Goal: Information Seeking & Learning: Find specific fact

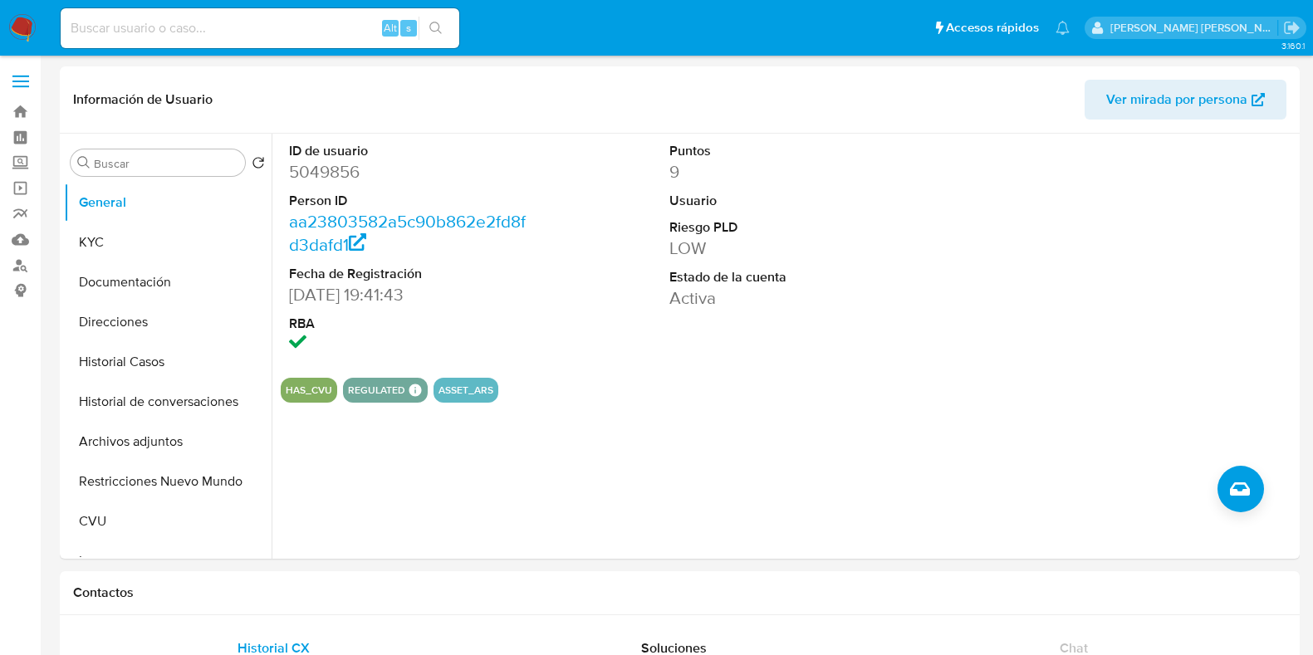
select select "10"
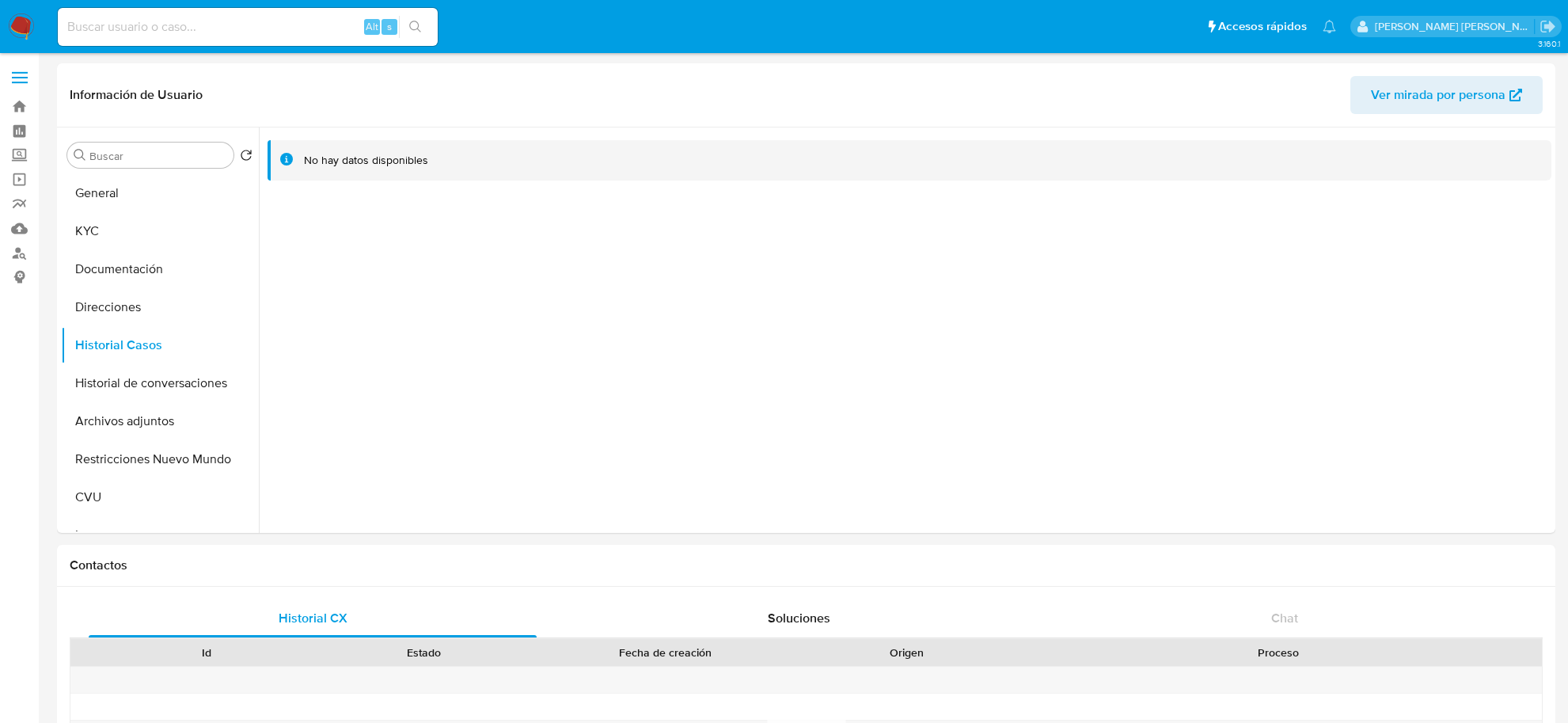
select select "10"
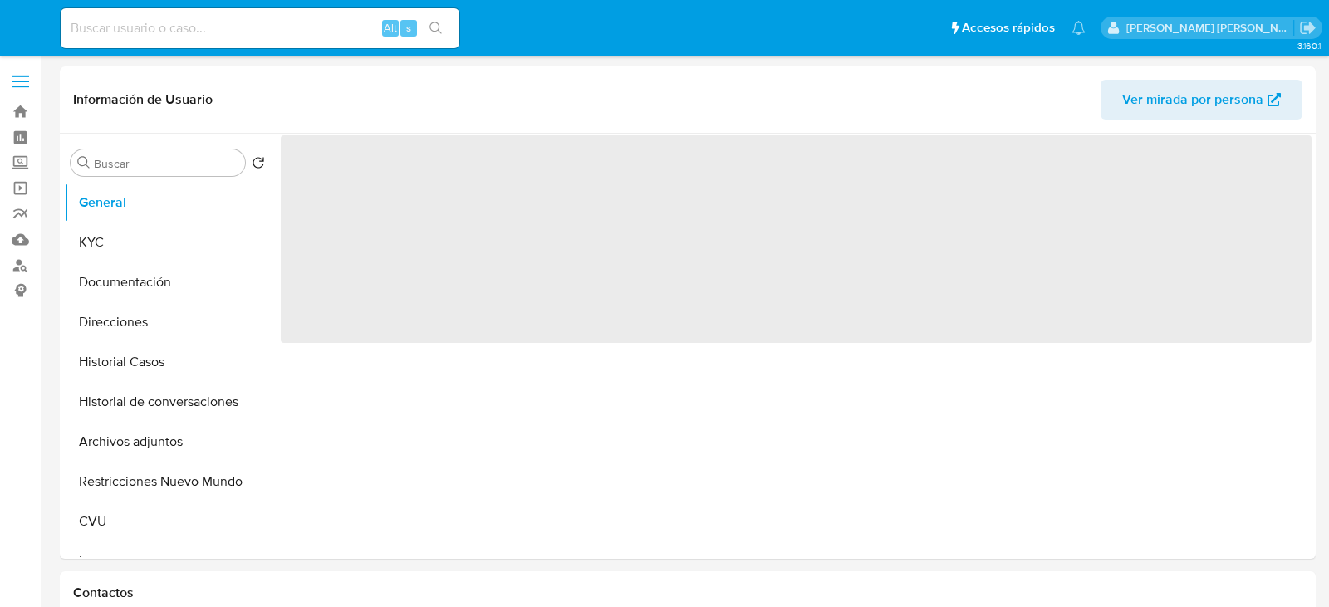
select select "10"
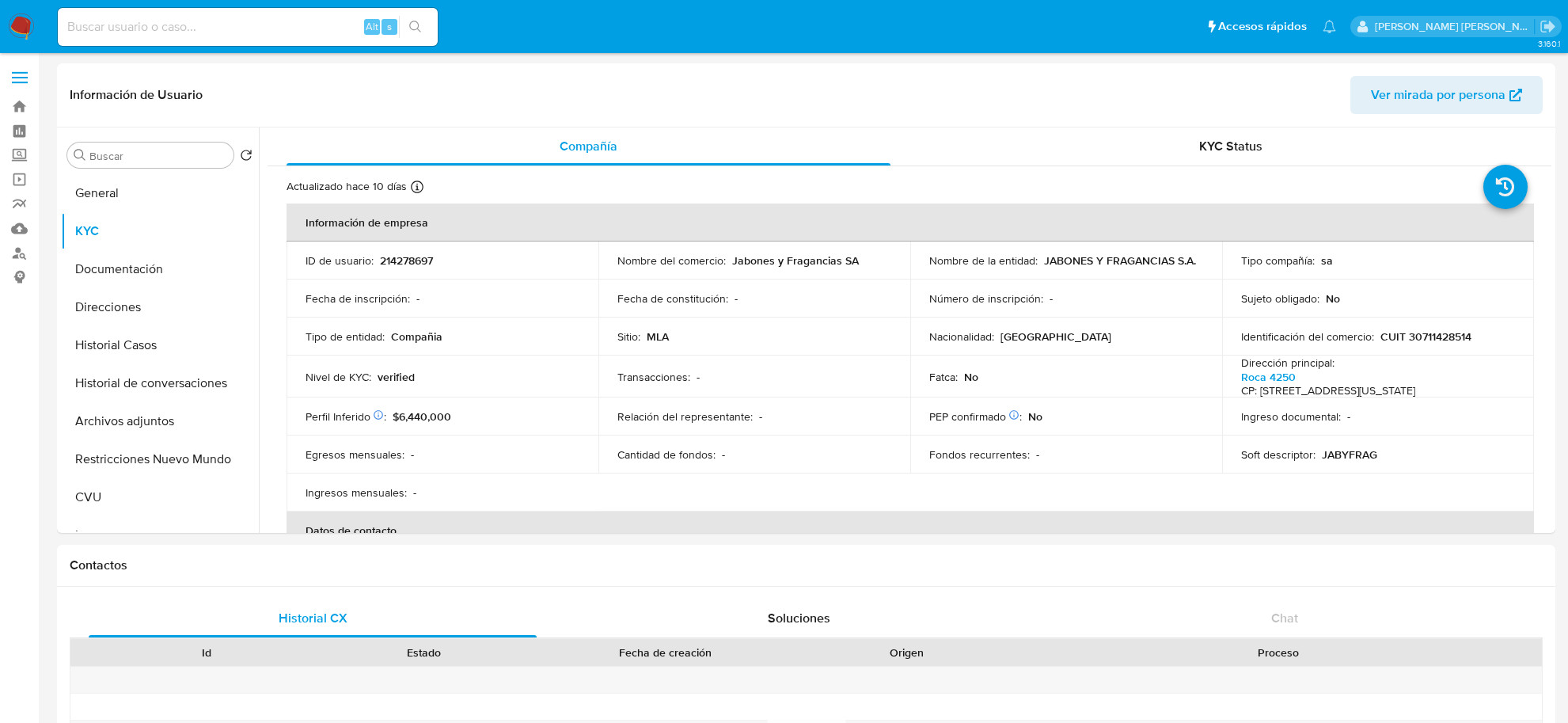
select select "10"
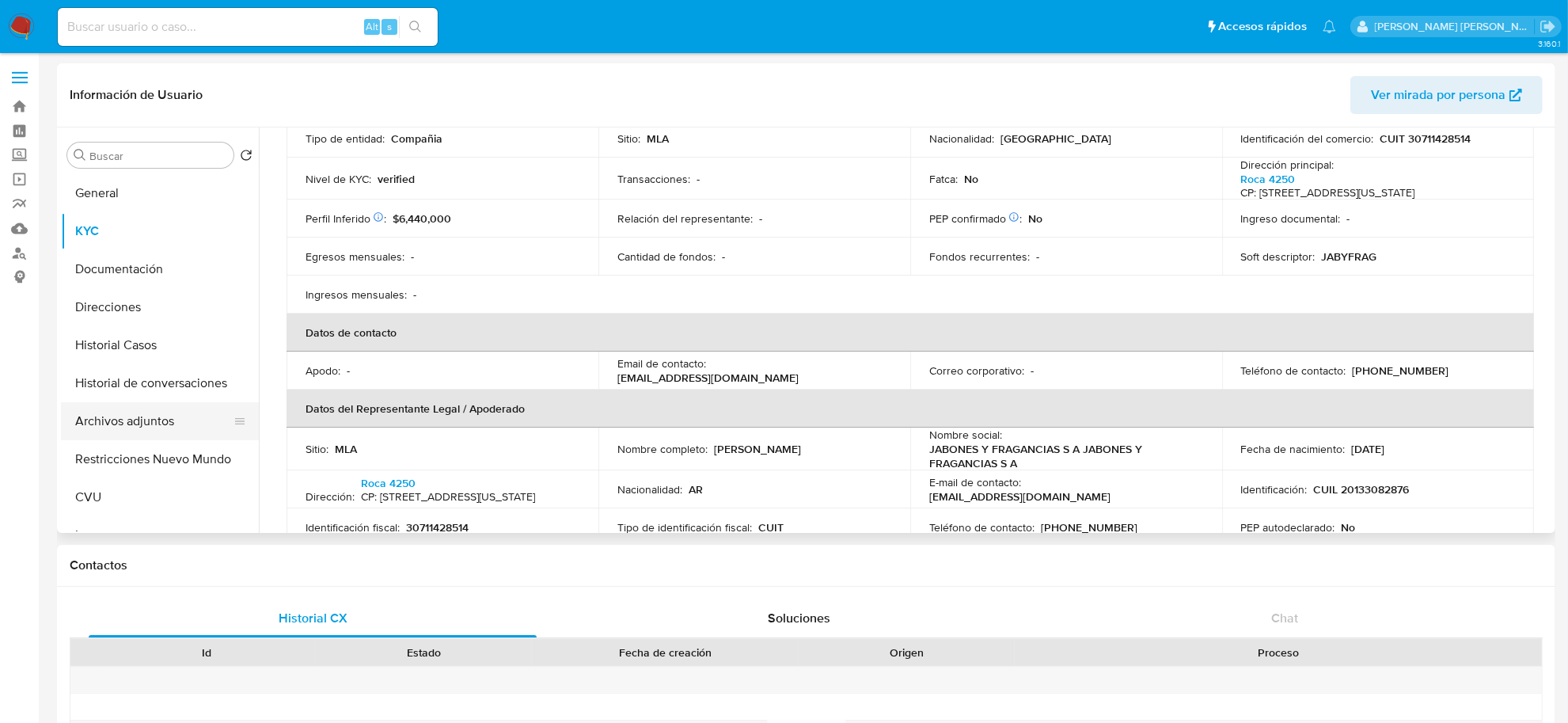
click at [109, 423] on button "Archivos adjuntos" at bounding box center [153, 422] width 185 height 38
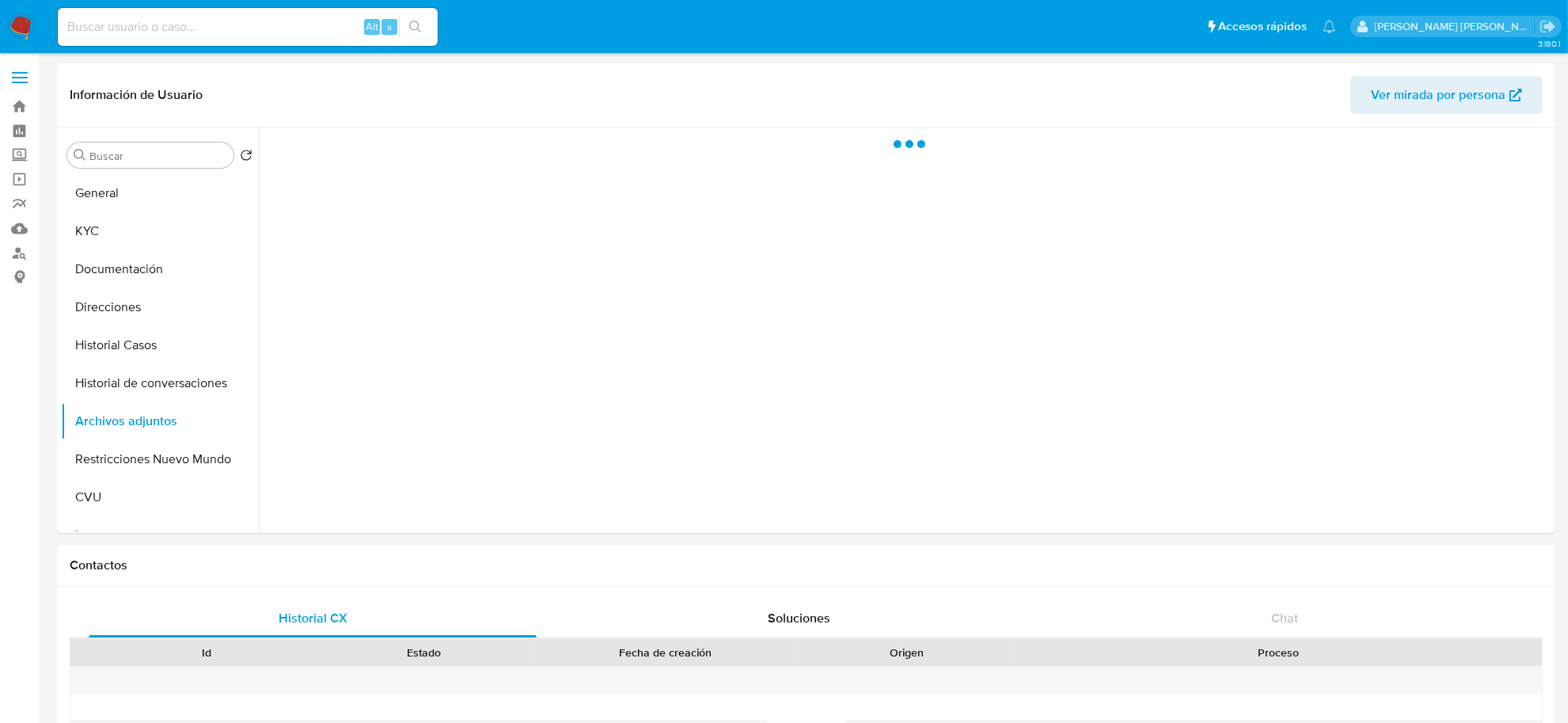
scroll to position [0, 0]
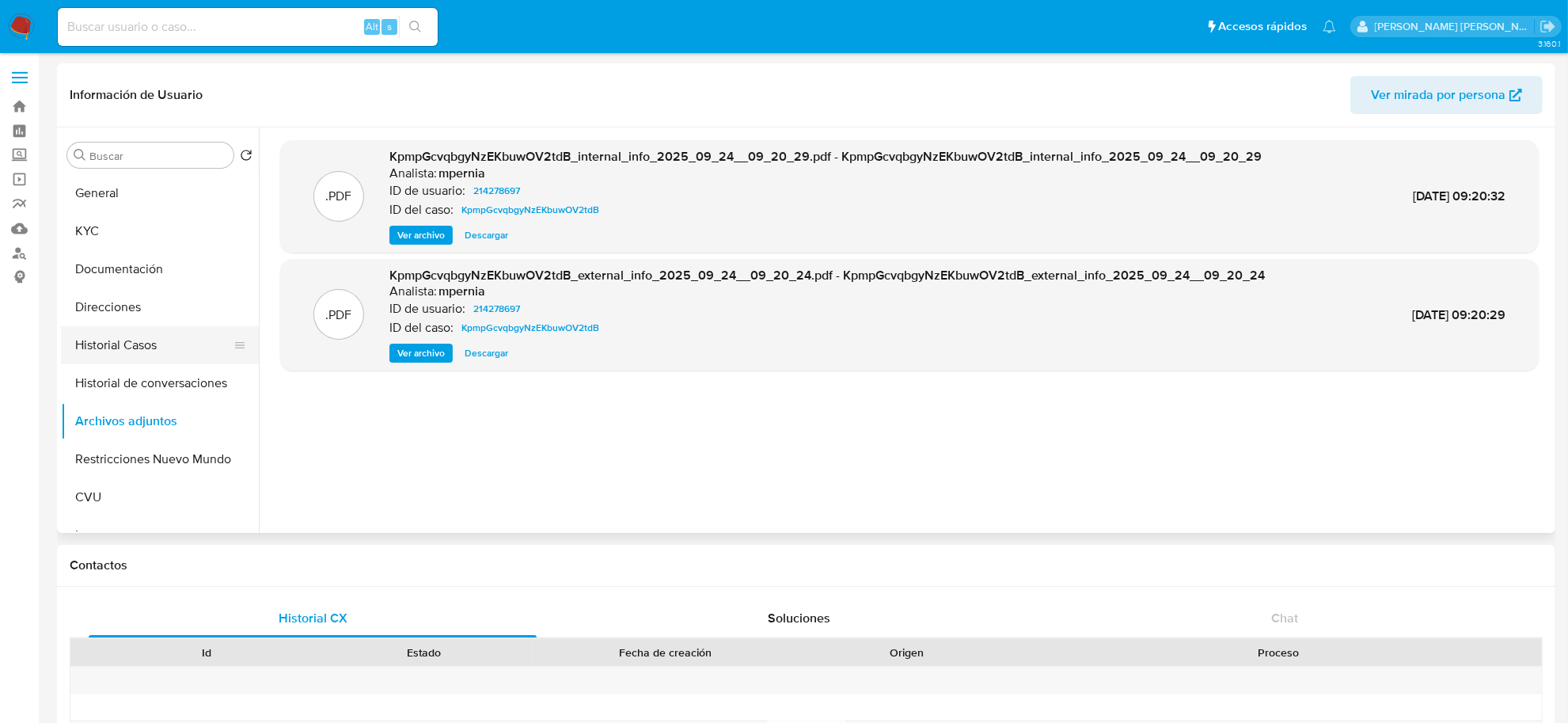
click at [132, 334] on button "Historial Casos" at bounding box center [153, 345] width 185 height 38
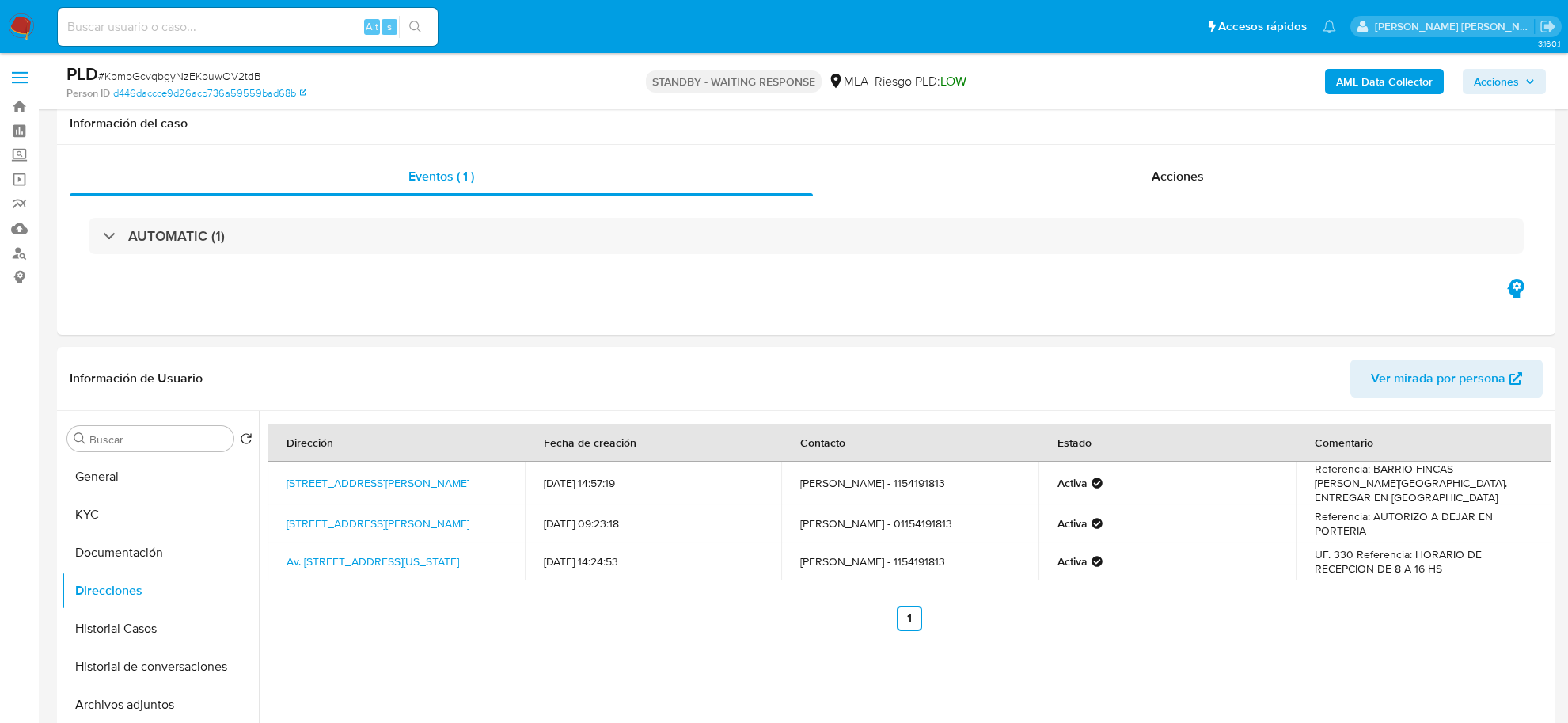
select select "10"
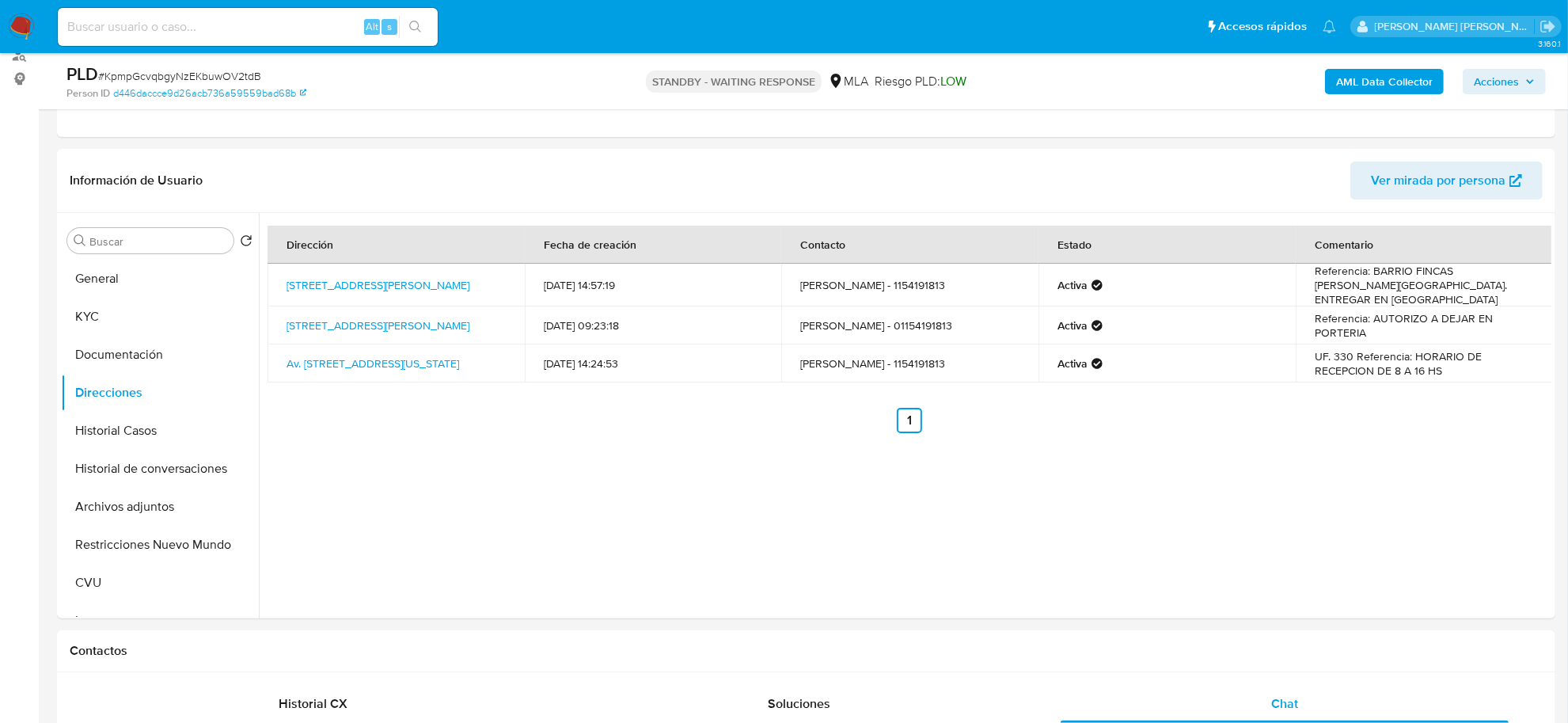
scroll to position [256, 0]
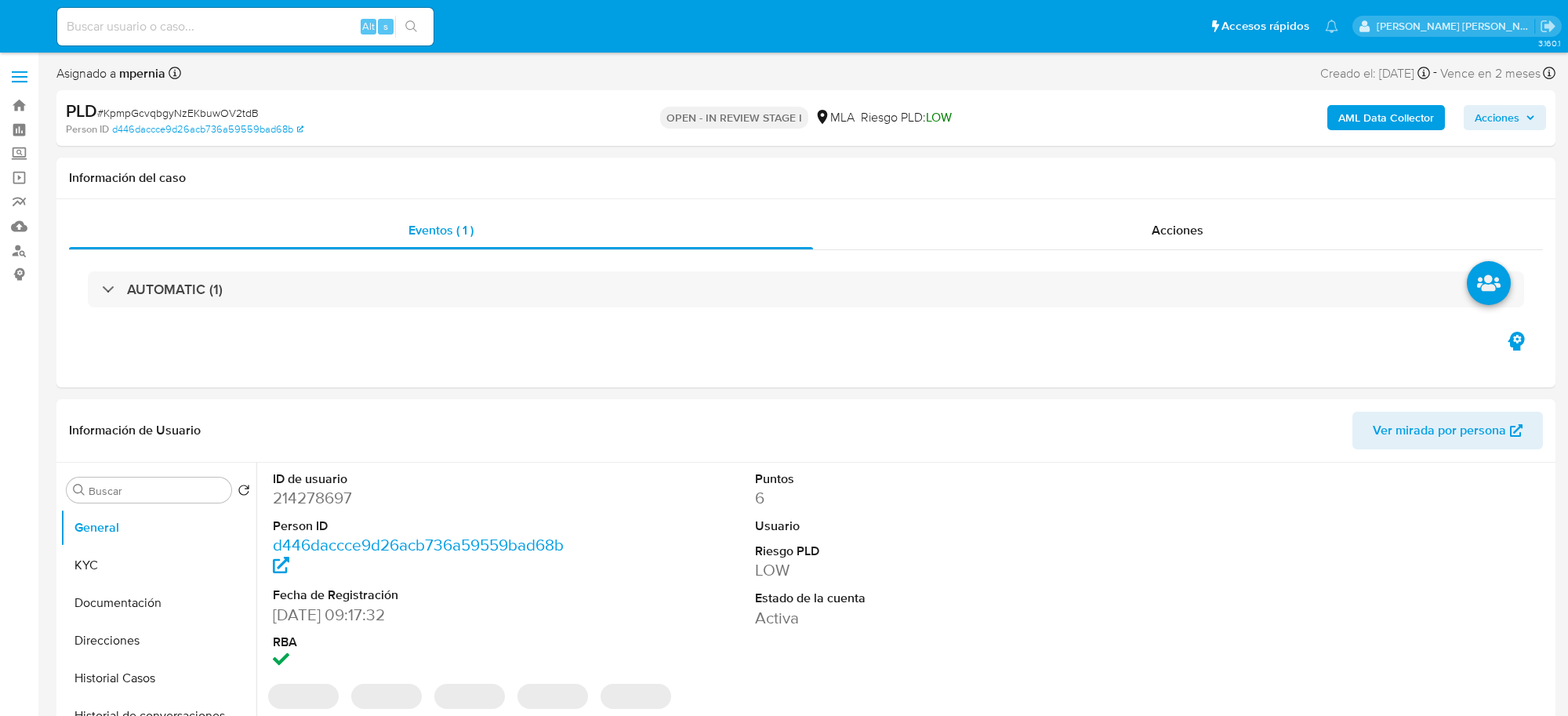
select select "10"
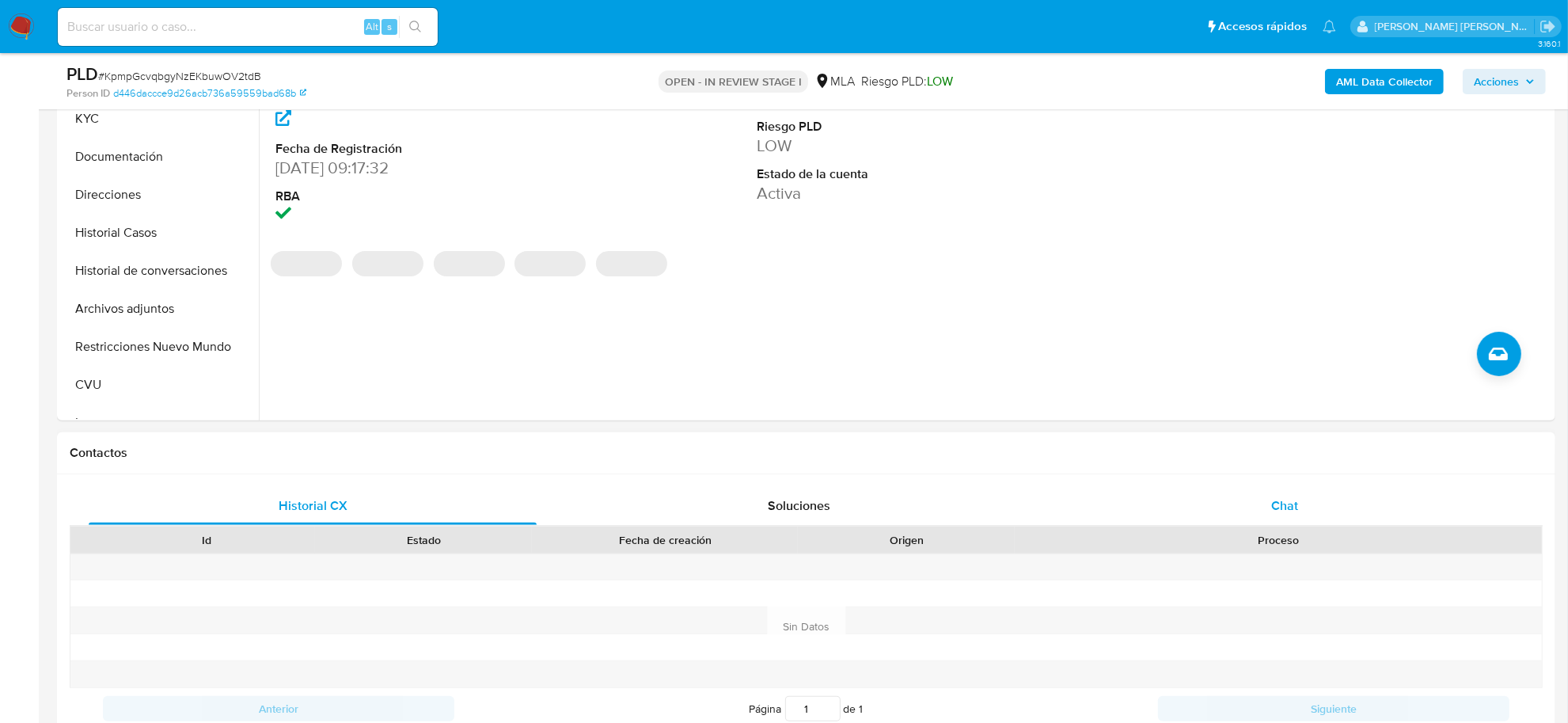
click at [1280, 487] on div "Chat" at bounding box center [1285, 506] width 448 height 38
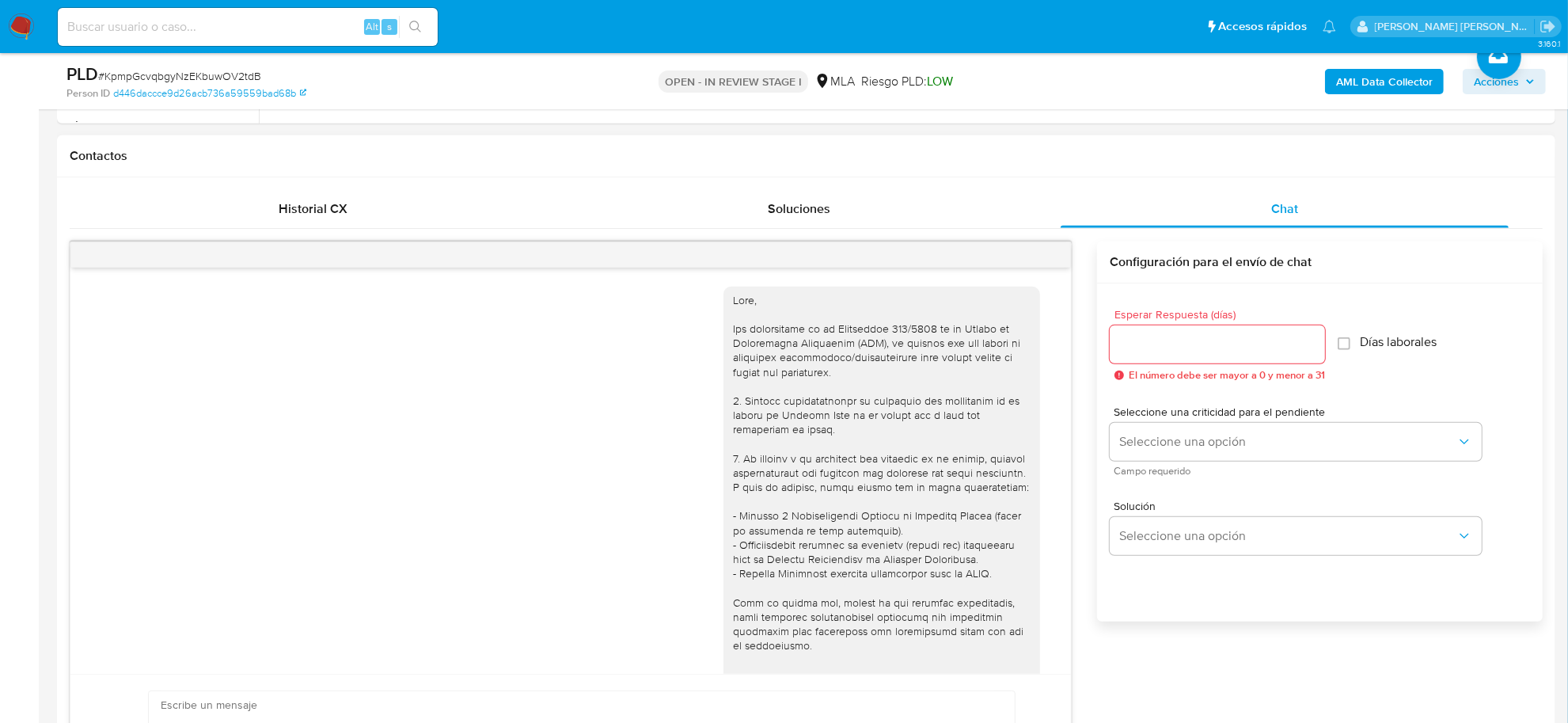
scroll to position [754, 0]
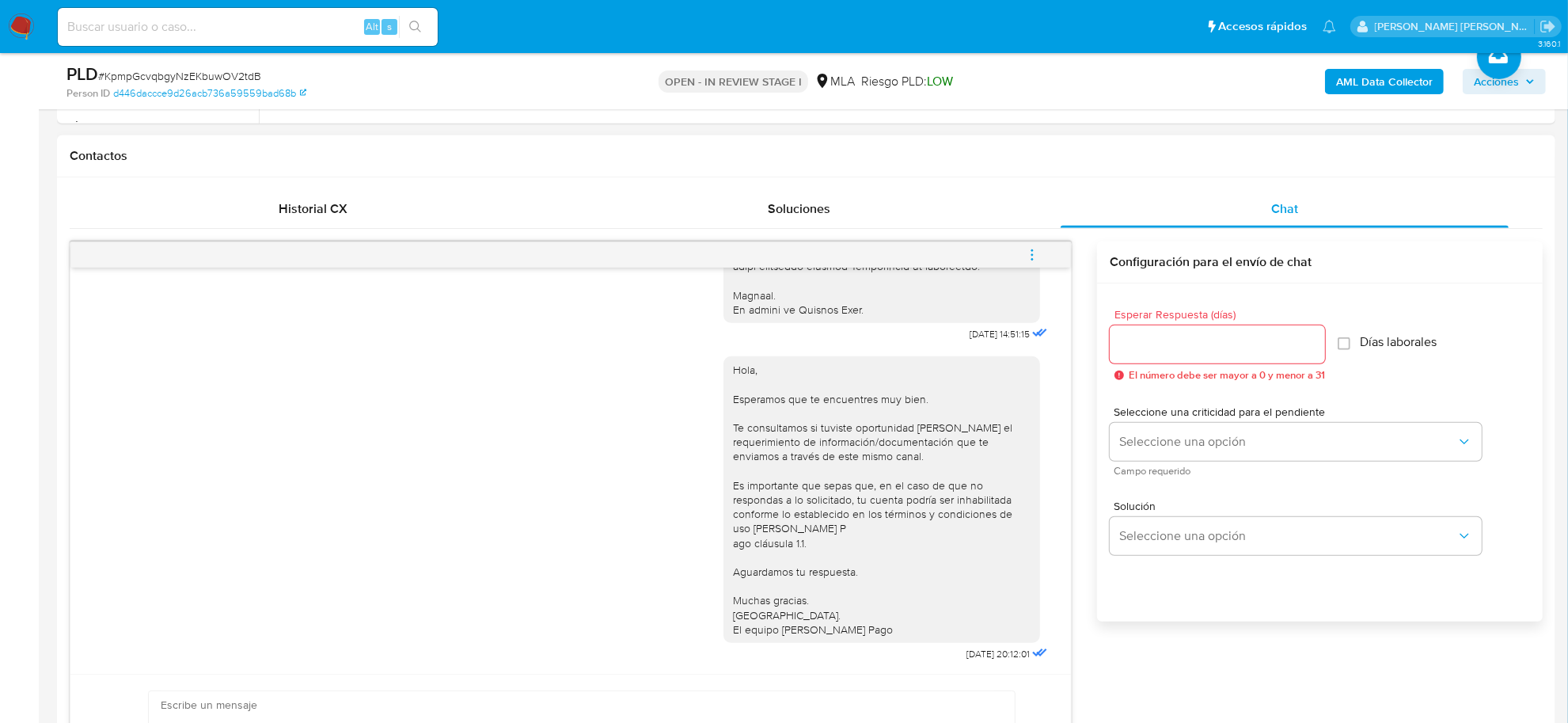
click at [1029, 255] on icon "menu-action" at bounding box center [1031, 255] width 14 height 14
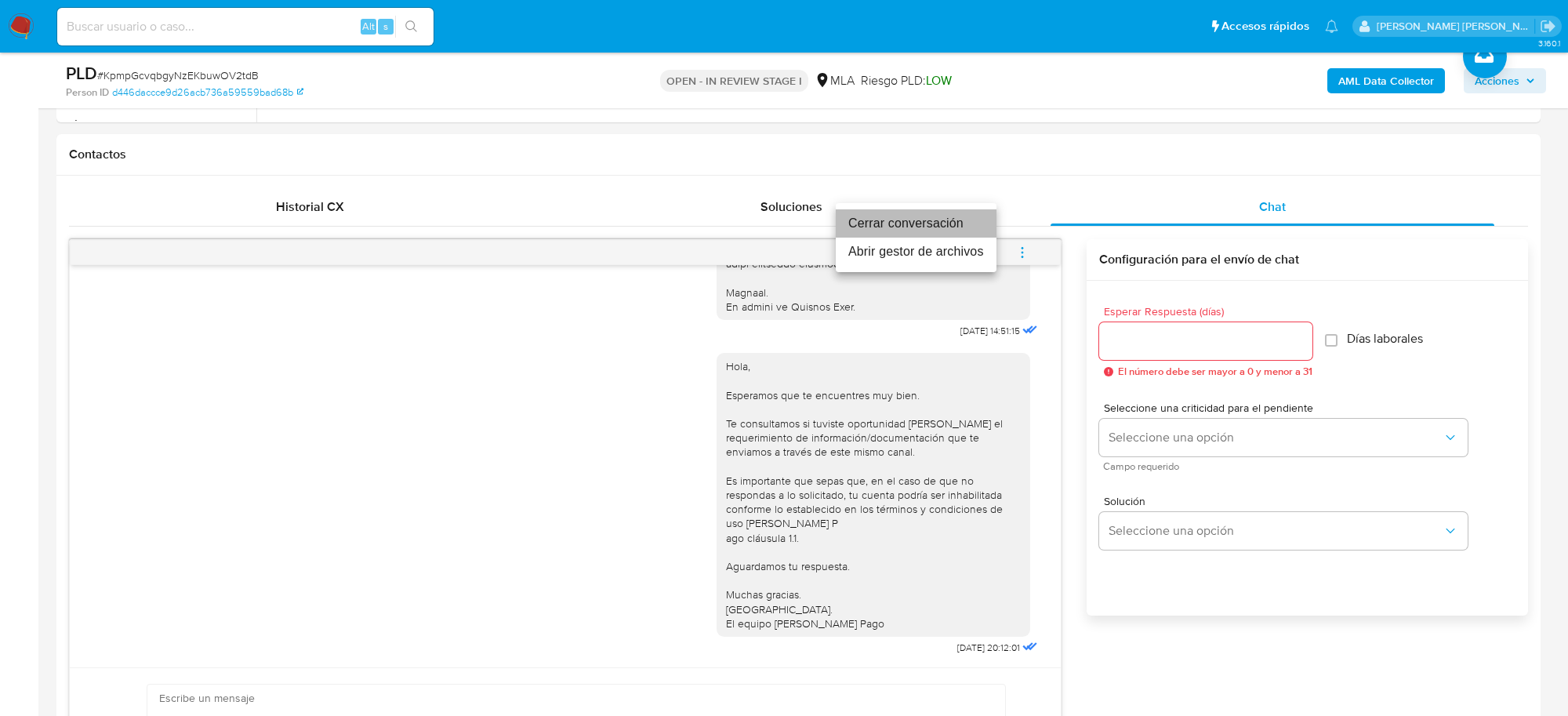
click at [922, 225] on li "Cerrar conversación" at bounding box center [916, 224] width 160 height 28
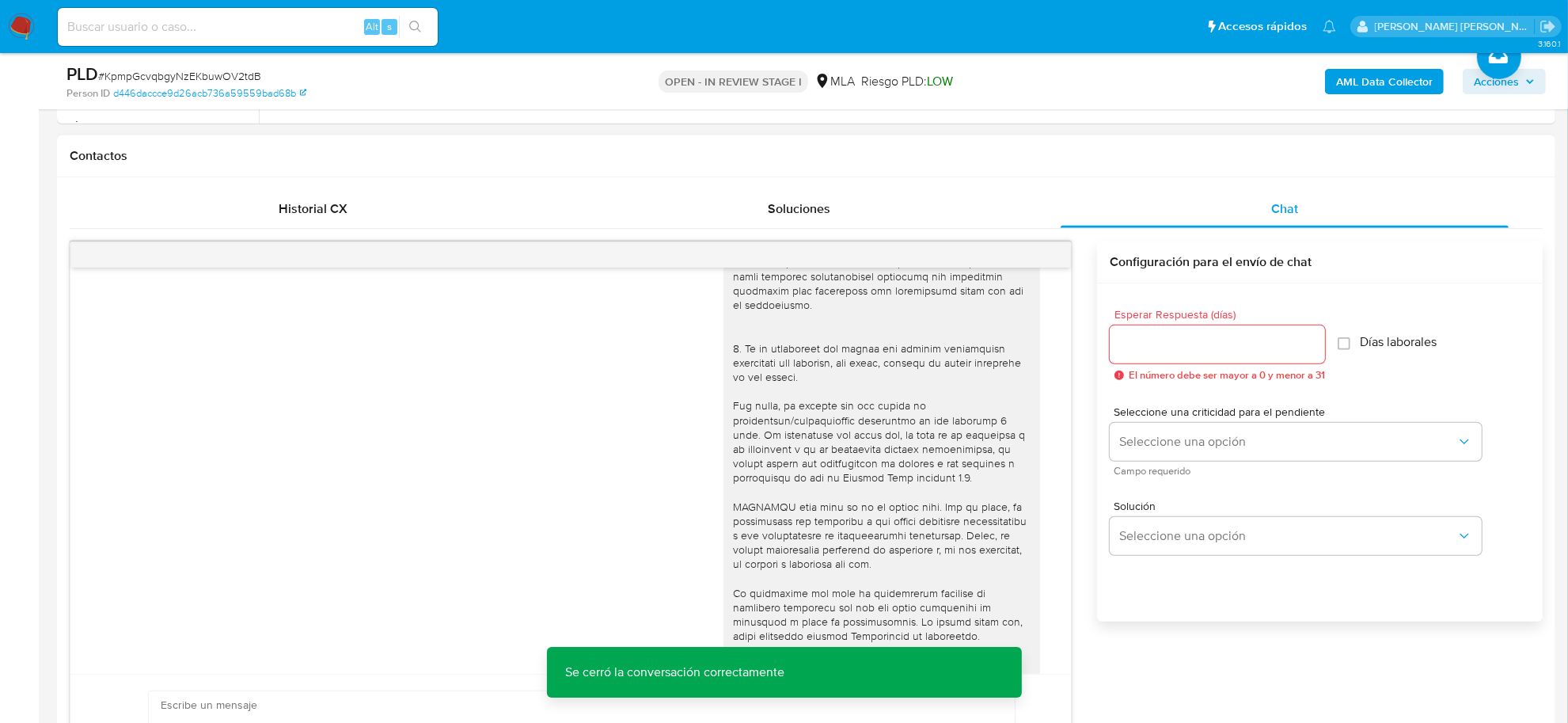
scroll to position [160, 0]
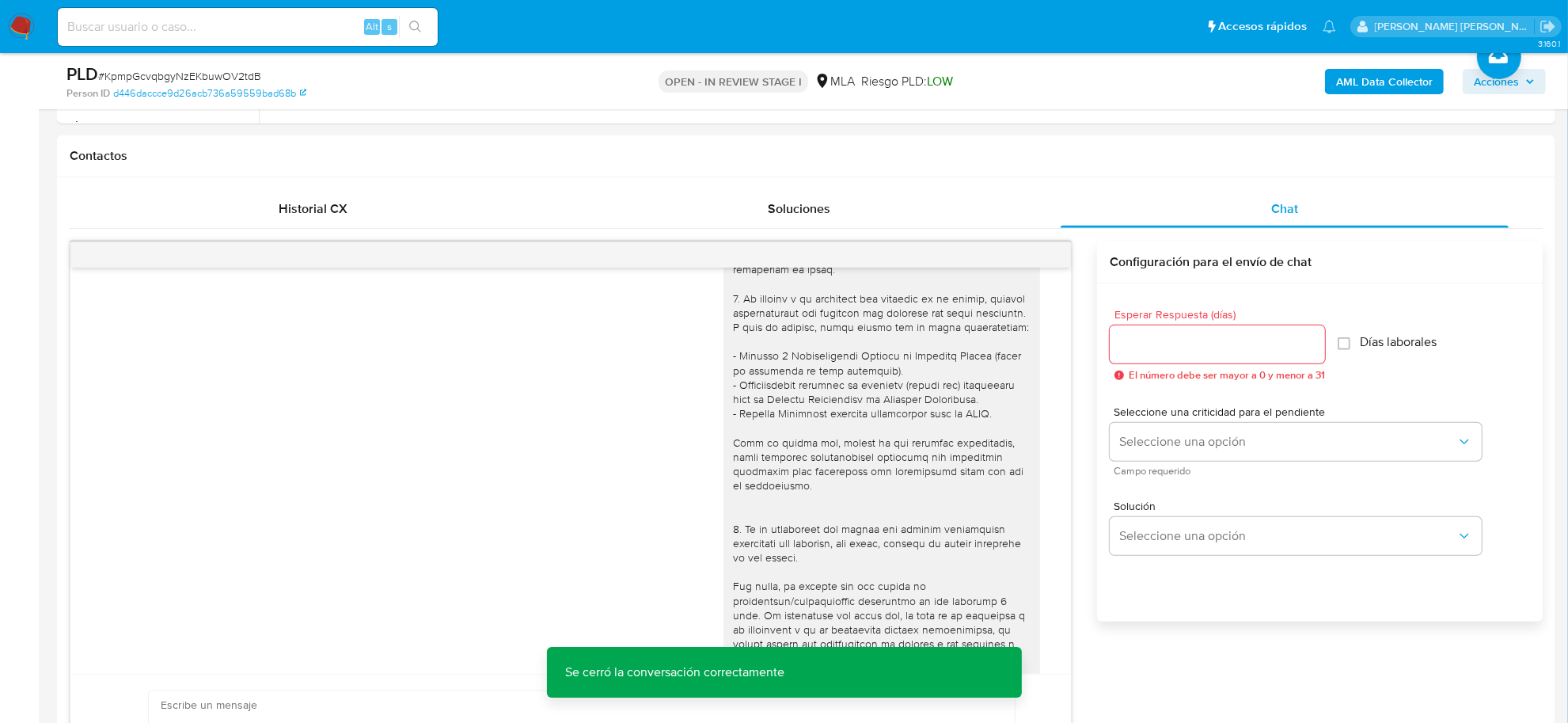
click at [1370, 85] on b "AML Data Collector" at bounding box center [1384, 81] width 96 height 26
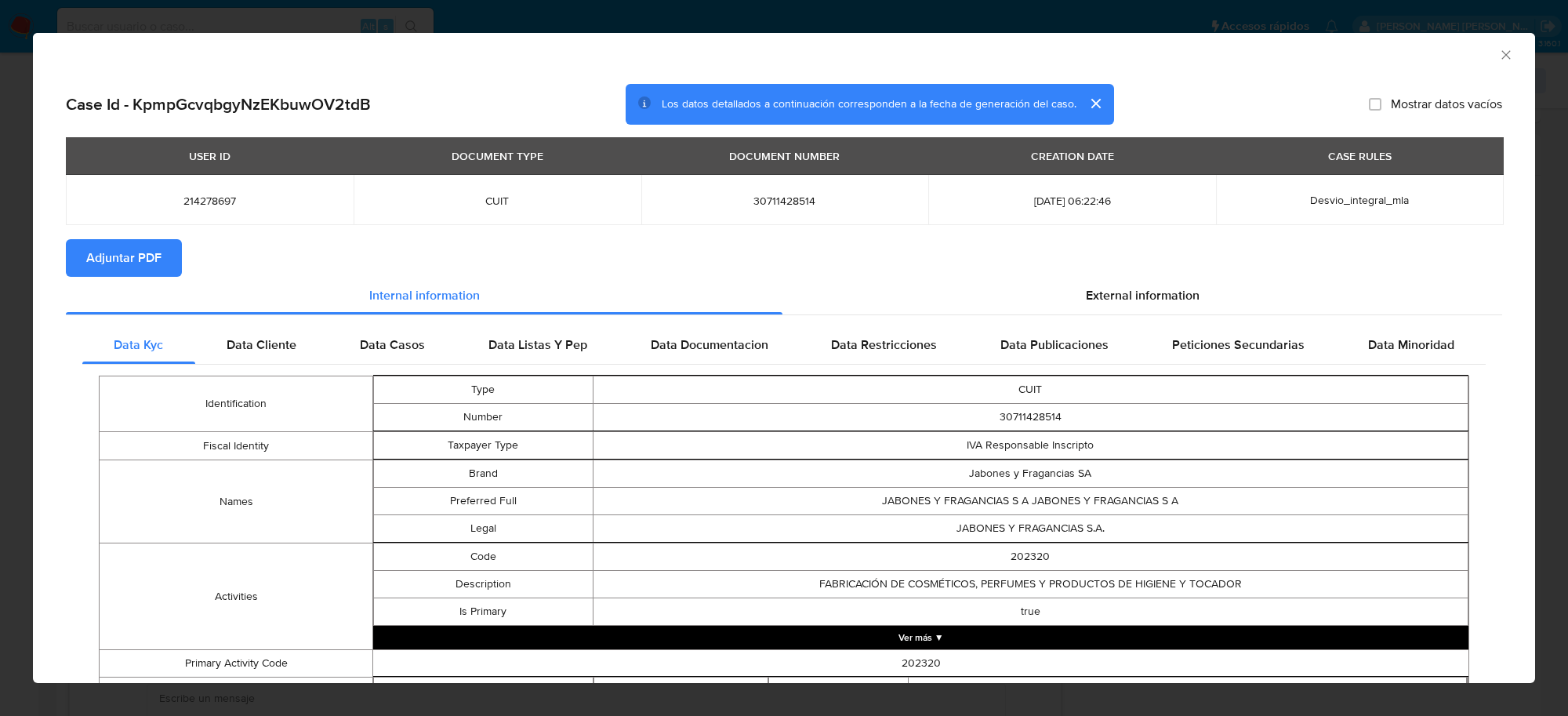
click at [94, 259] on span "Adjuntar PDF" at bounding box center [124, 258] width 76 height 35
click at [1501, 53] on icon "Cerrar ventana" at bounding box center [1505, 54] width 8 height 9
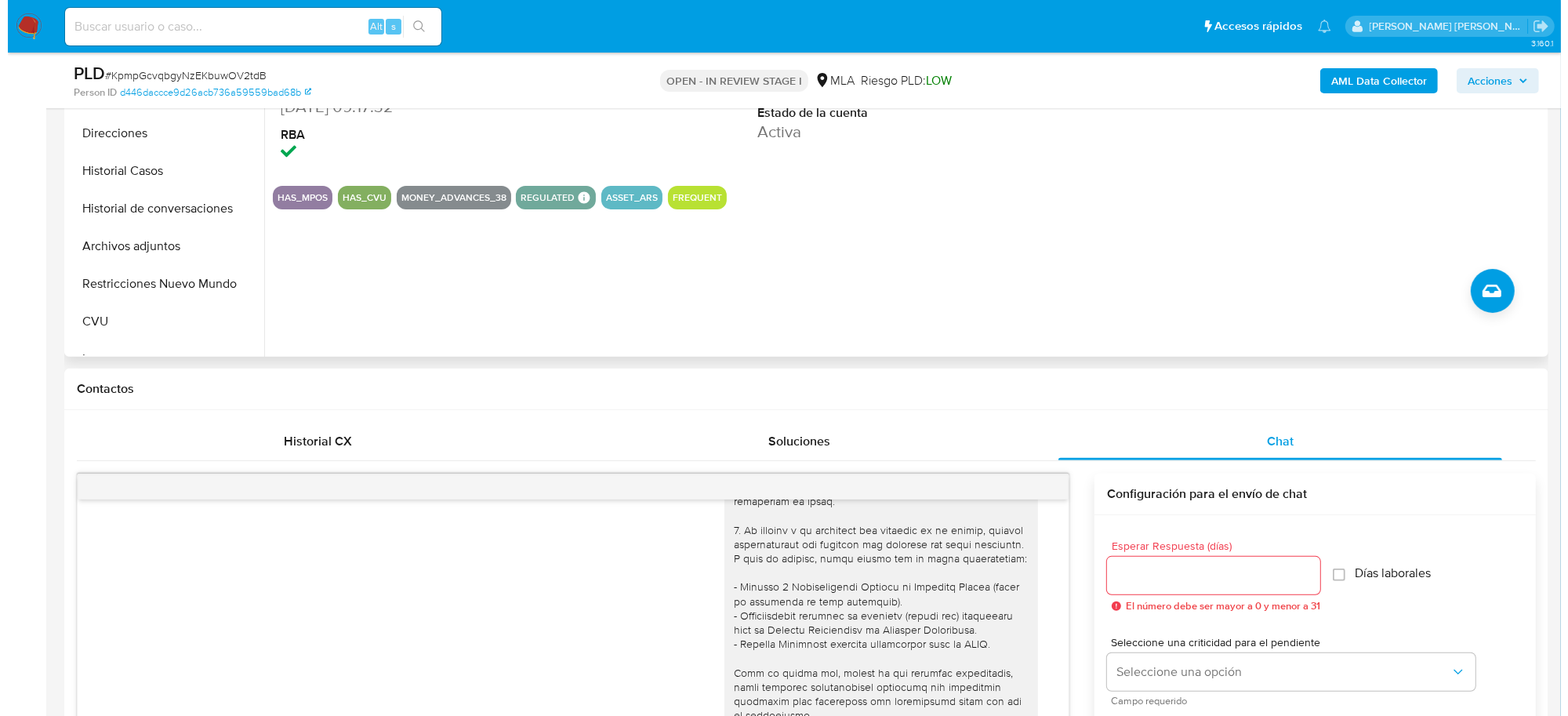
scroll to position [392, 0]
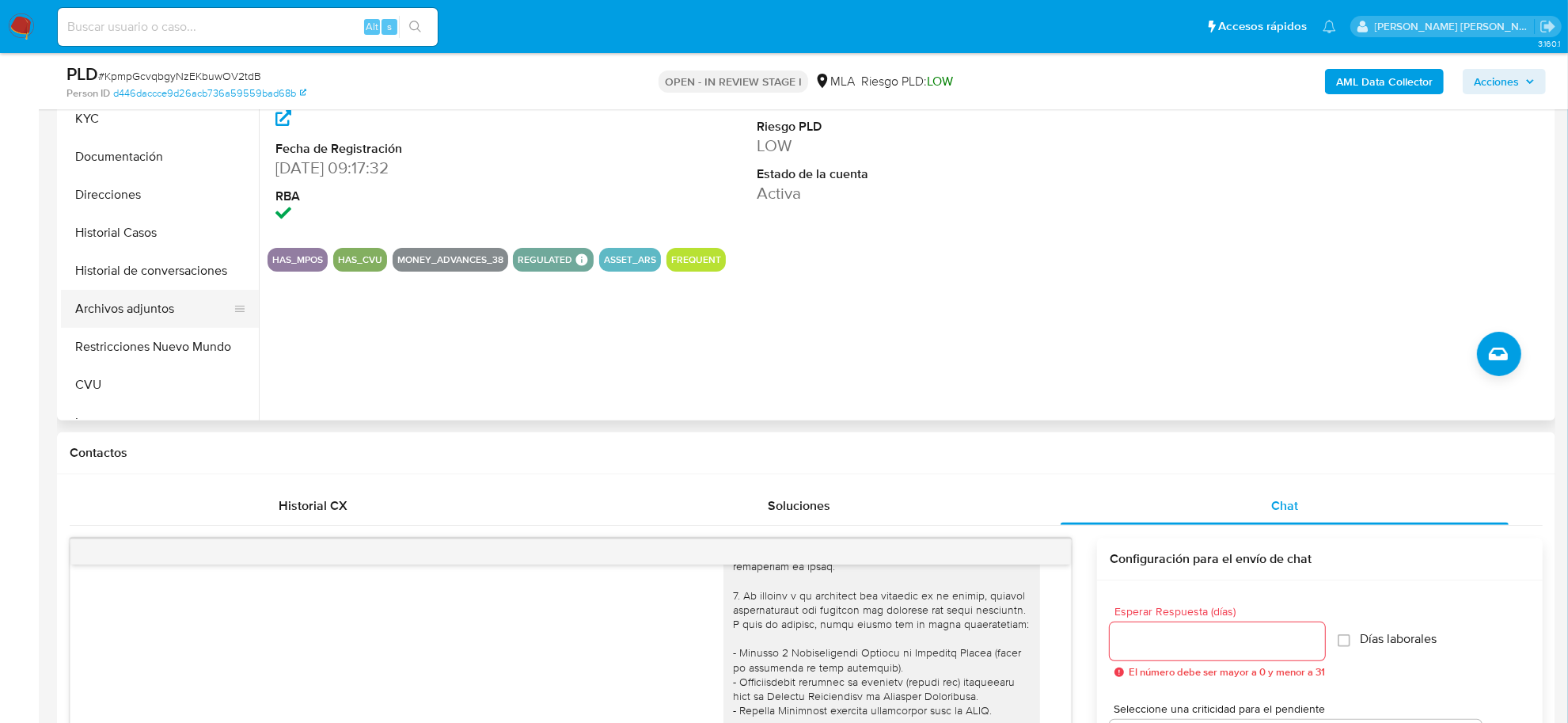
click at [160, 303] on button "Archivos adjuntos" at bounding box center [153, 309] width 185 height 38
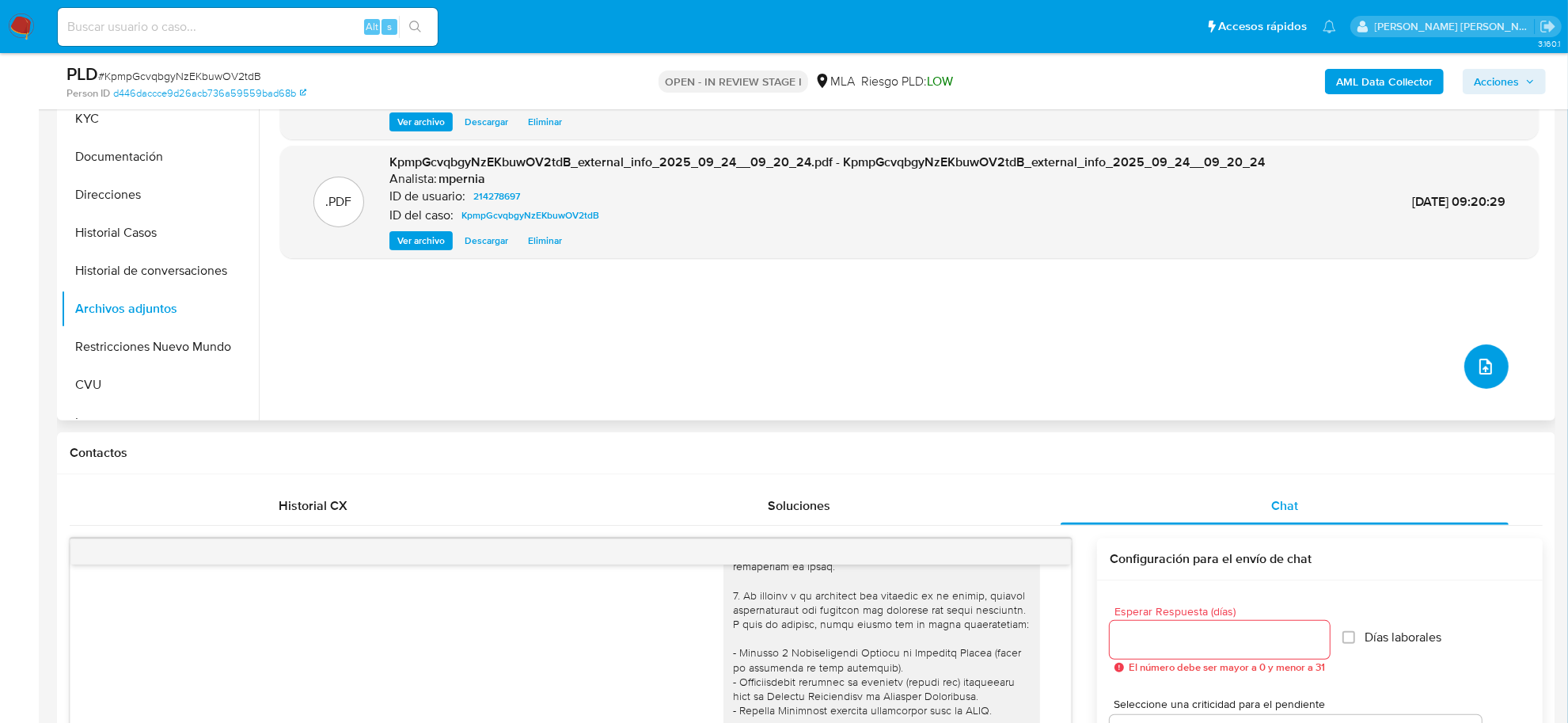
click at [1476, 358] on span "upload-file" at bounding box center [1486, 366] width 19 height 19
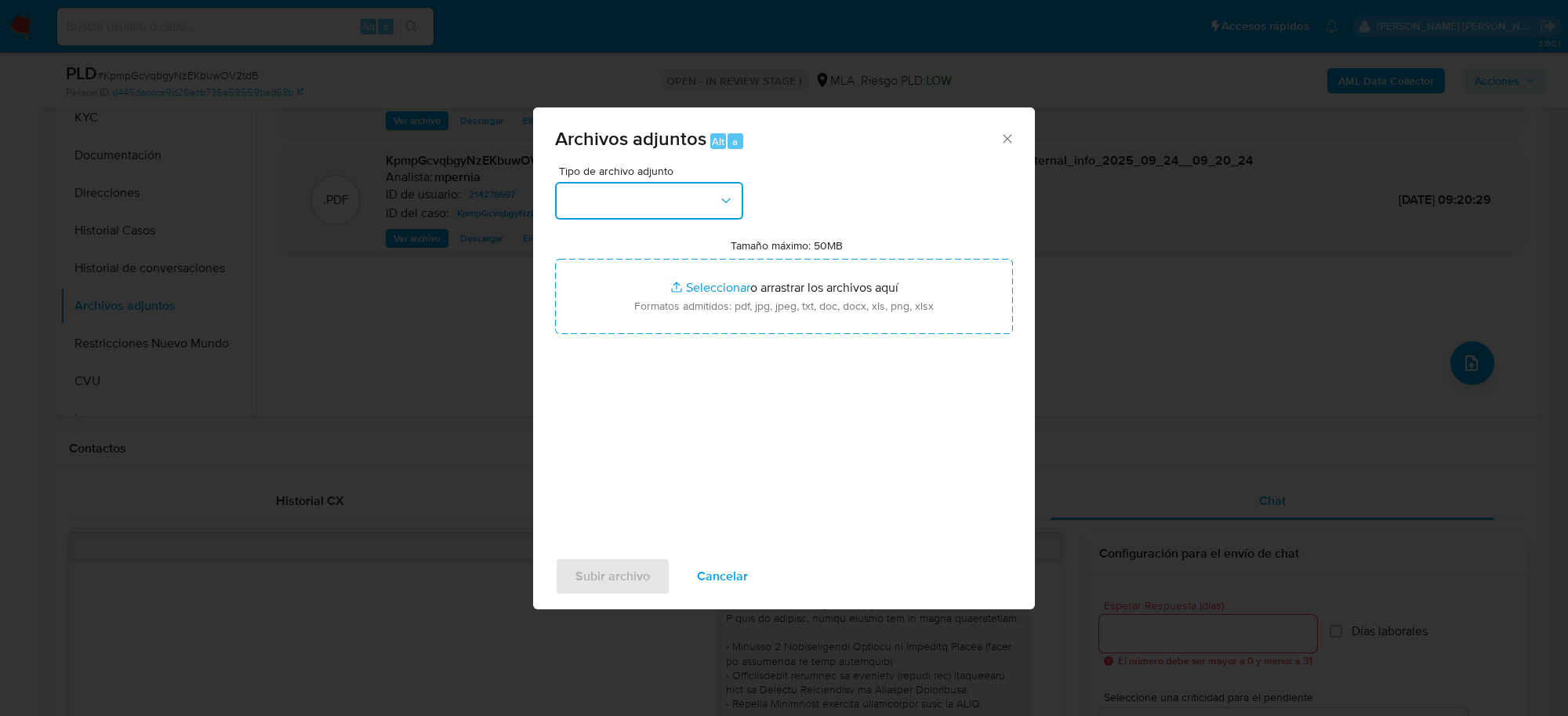
click at [704, 212] on button "button" at bounding box center [649, 201] width 188 height 38
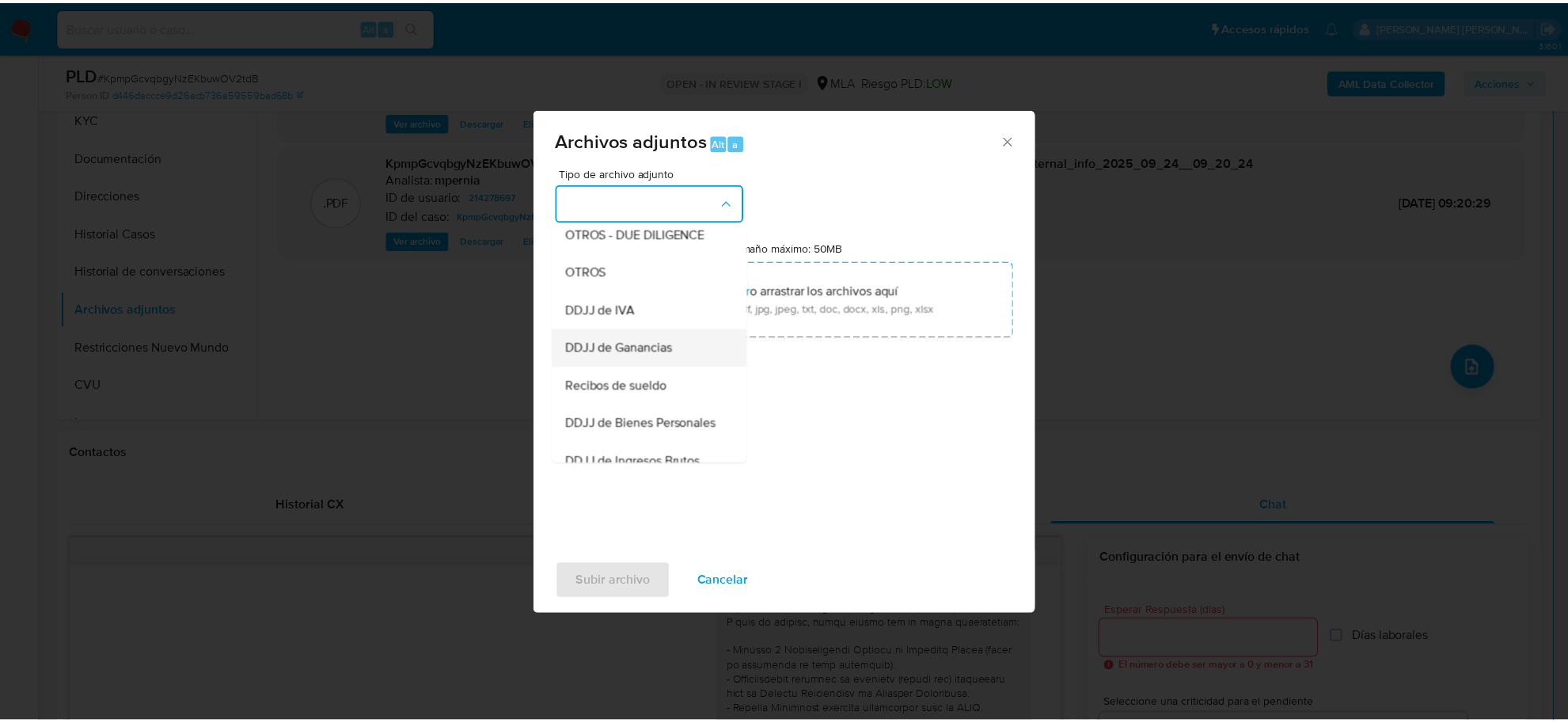
scroll to position [297, 0]
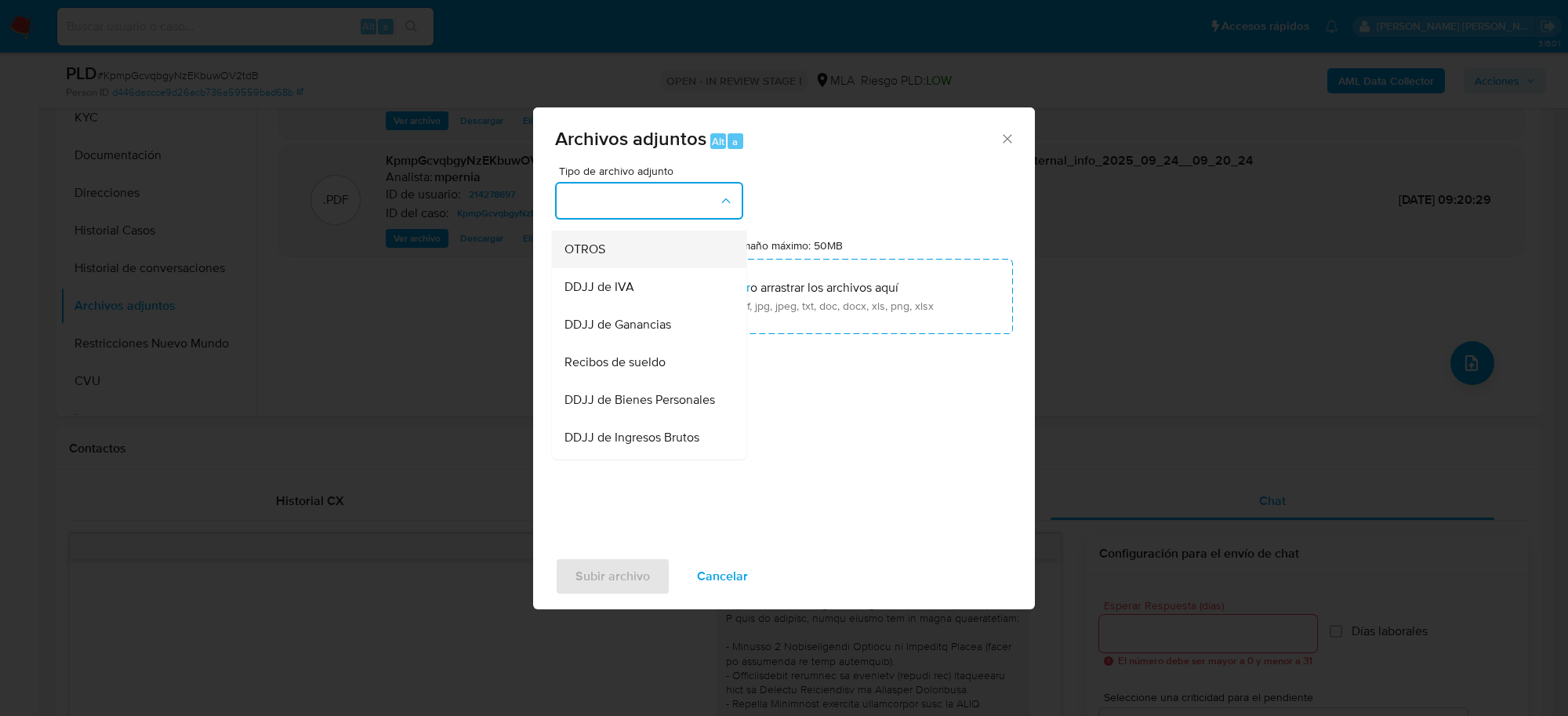
click at [585, 248] on div "OTROS" at bounding box center [644, 250] width 160 height 38
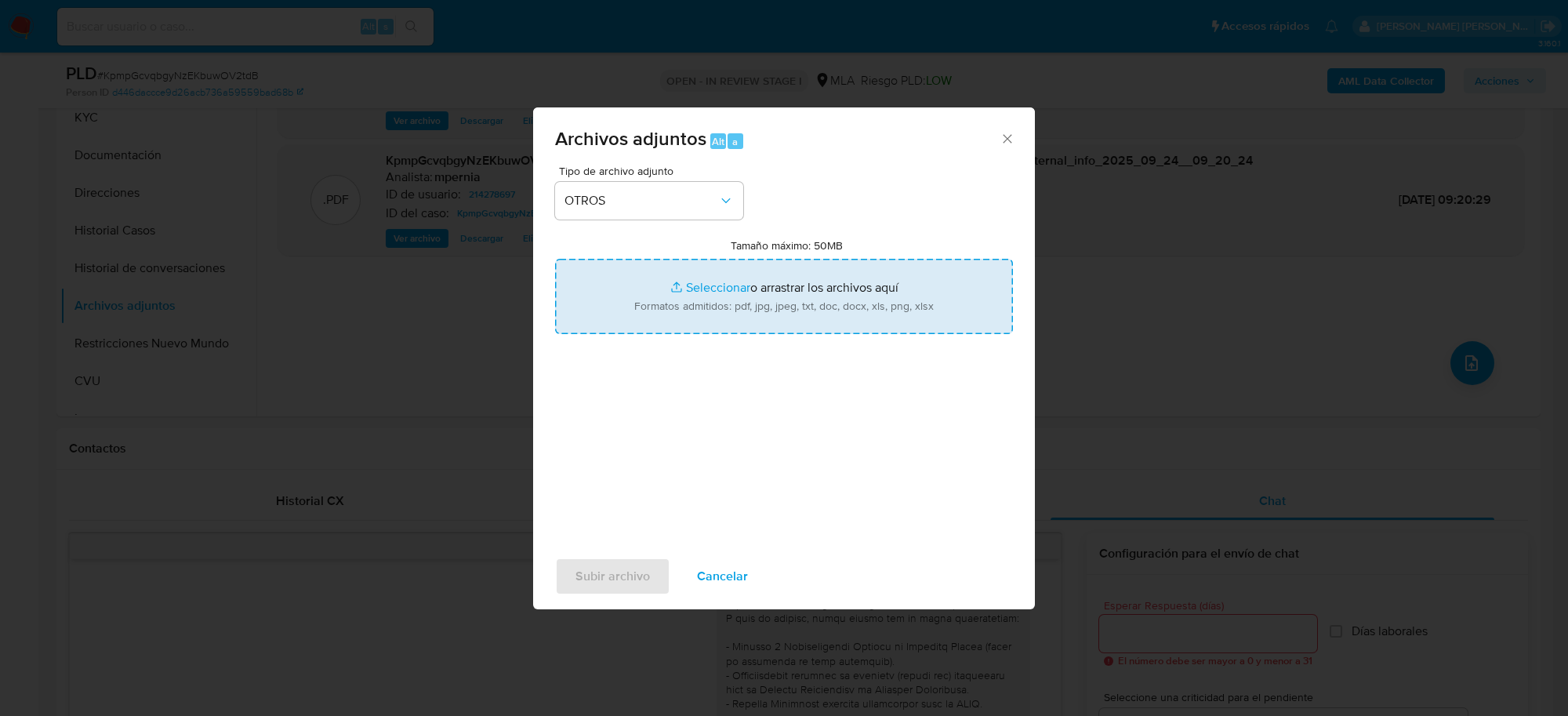
type input "C:\fakepath\Movimientos-Aladdin-214278697.xlsx"
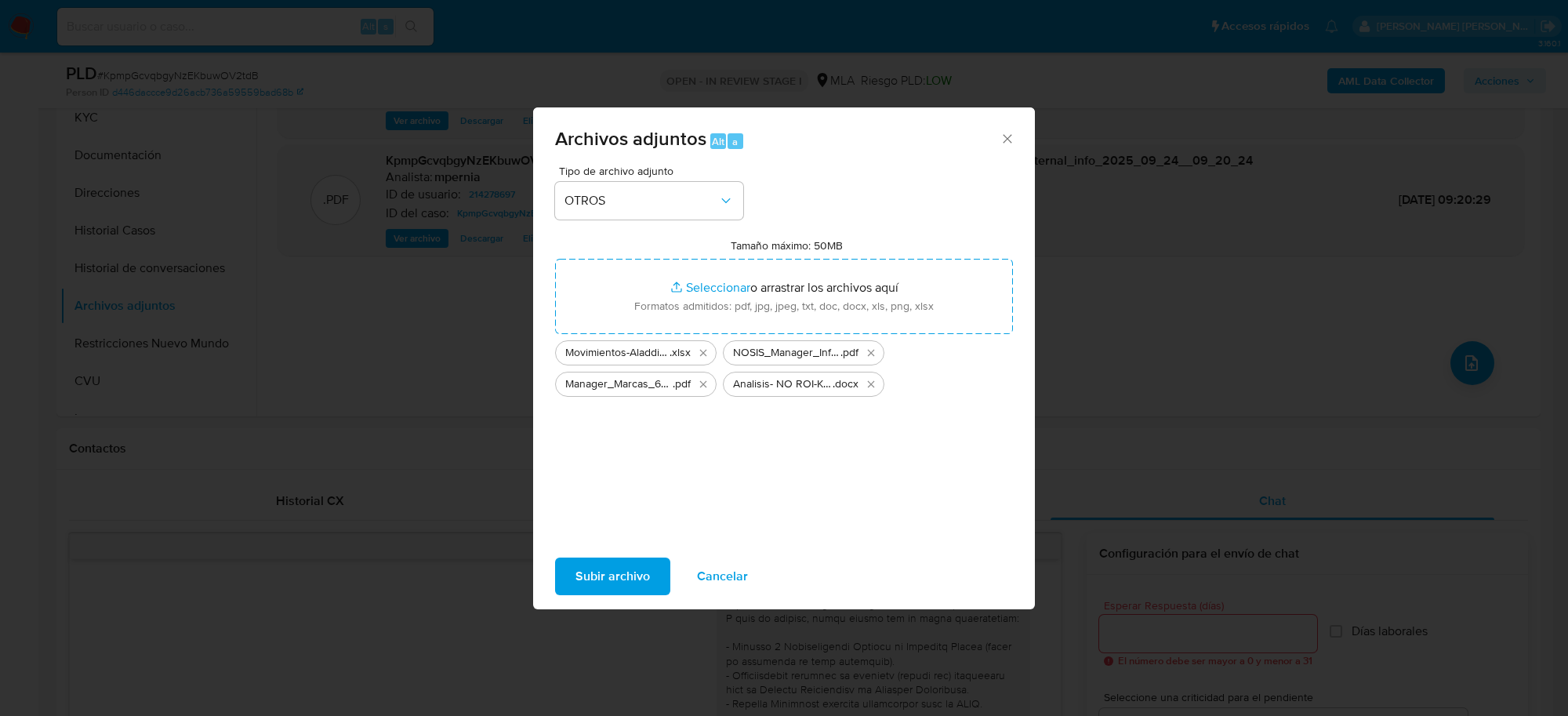
click at [641, 570] on span "Subir archivo" at bounding box center [612, 576] width 75 height 35
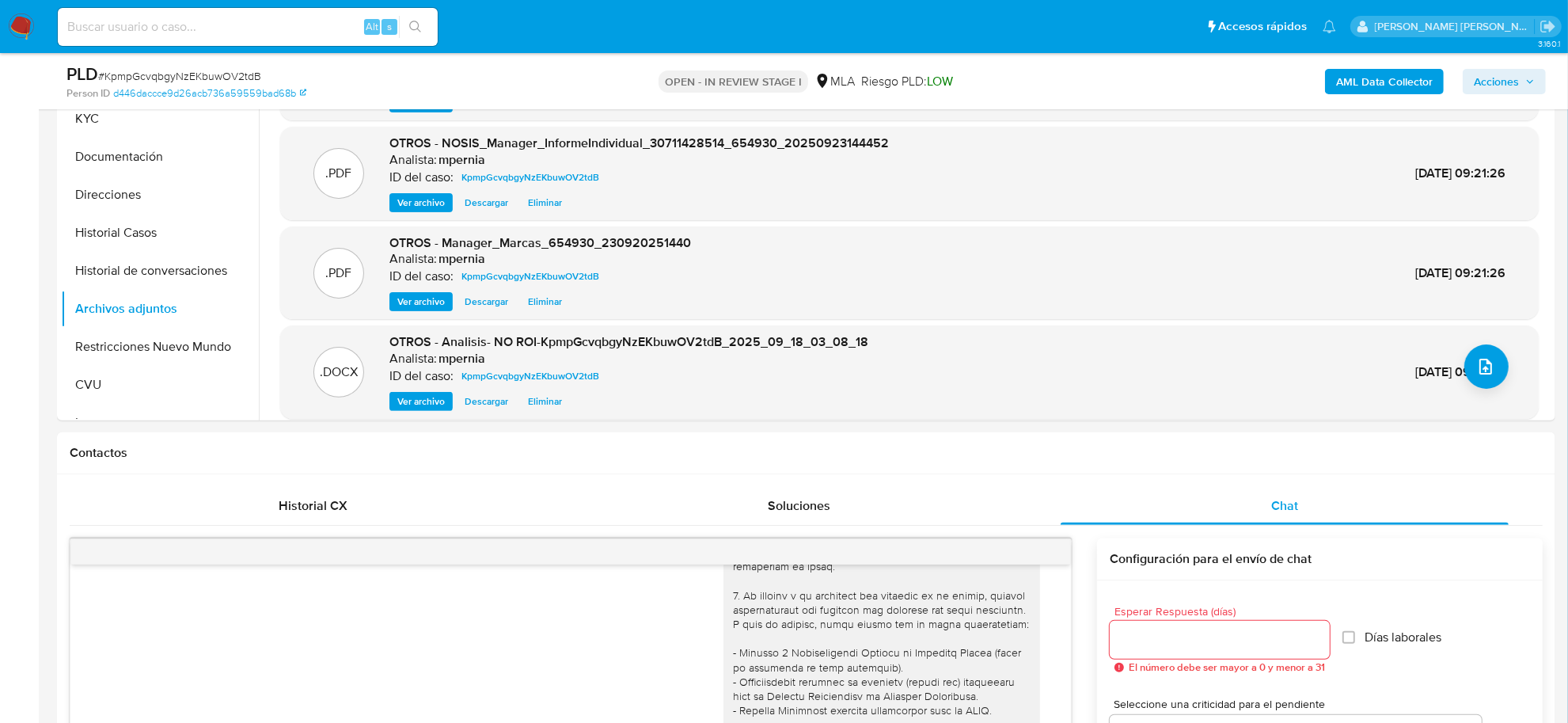
click at [1477, 76] on span "Acciones" at bounding box center [1496, 81] width 45 height 26
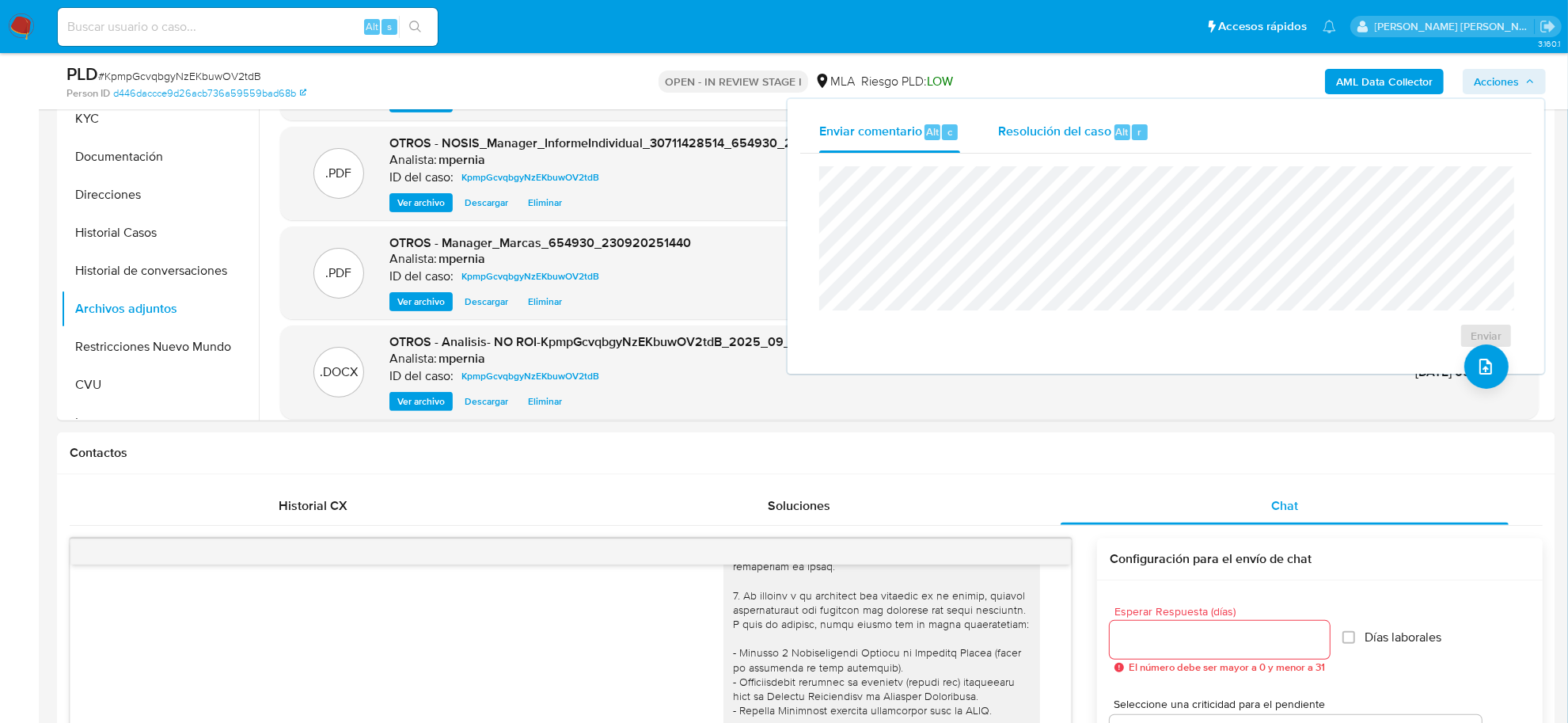
click at [1049, 133] on span "Resolución del caso" at bounding box center [1054, 131] width 113 height 18
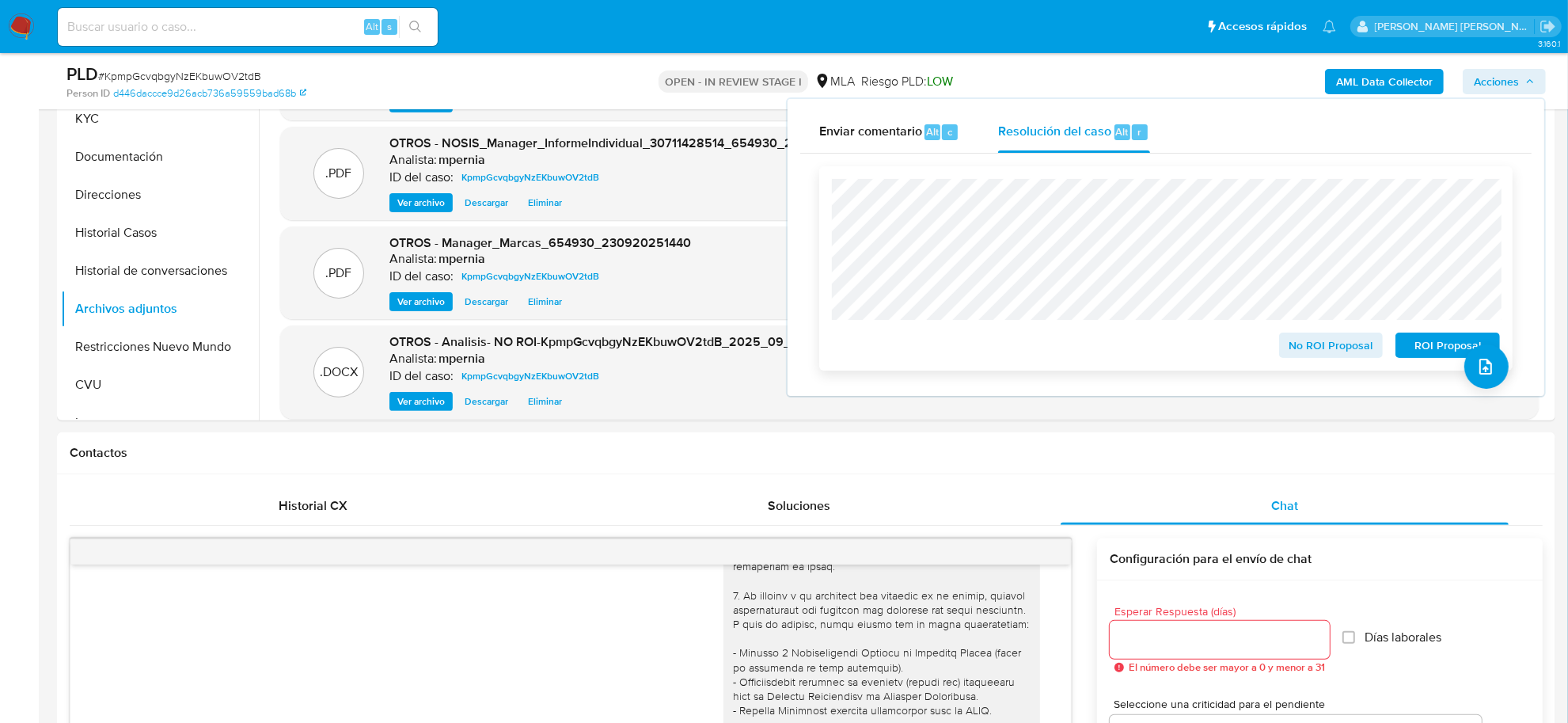
click at [1304, 343] on span "No ROI Proposal" at bounding box center [1331, 344] width 82 height 22
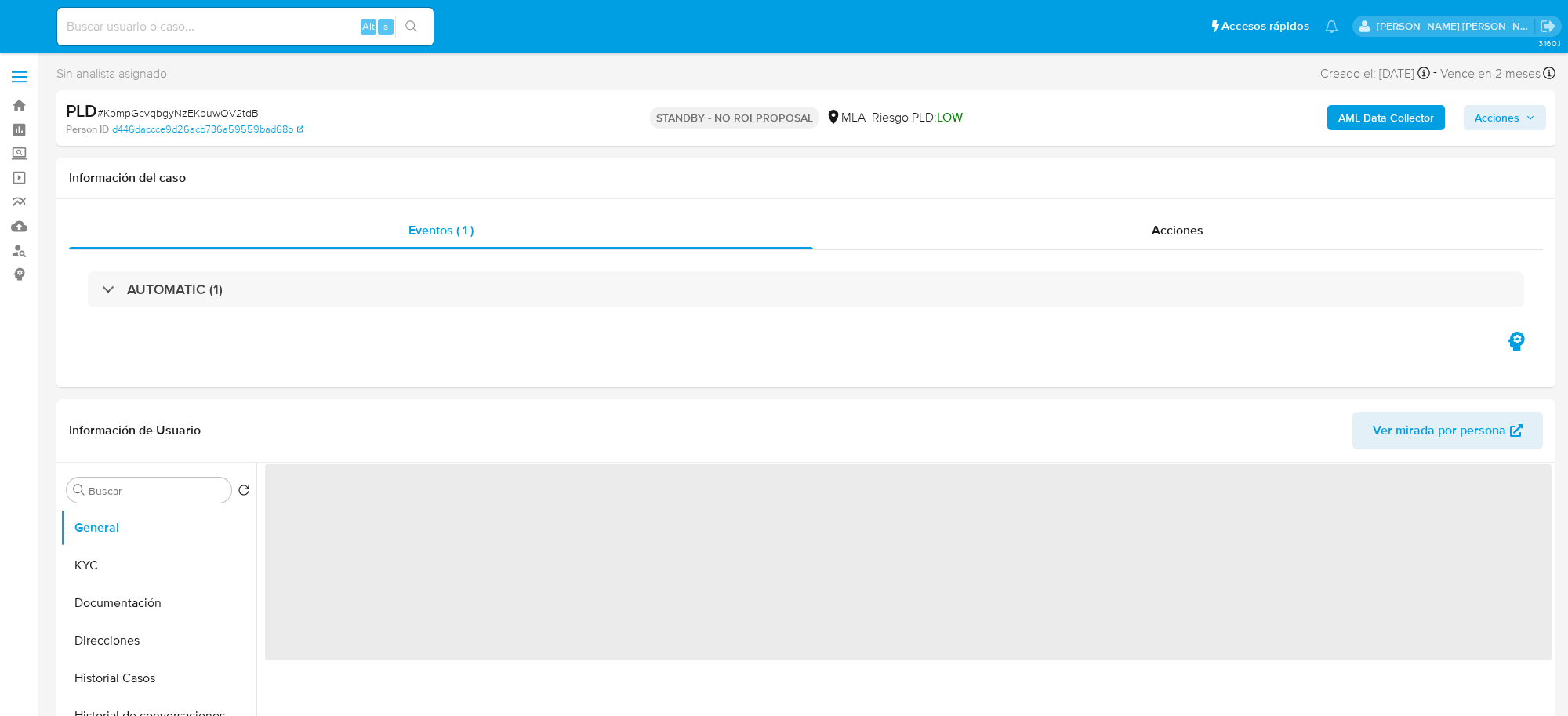
select select "10"
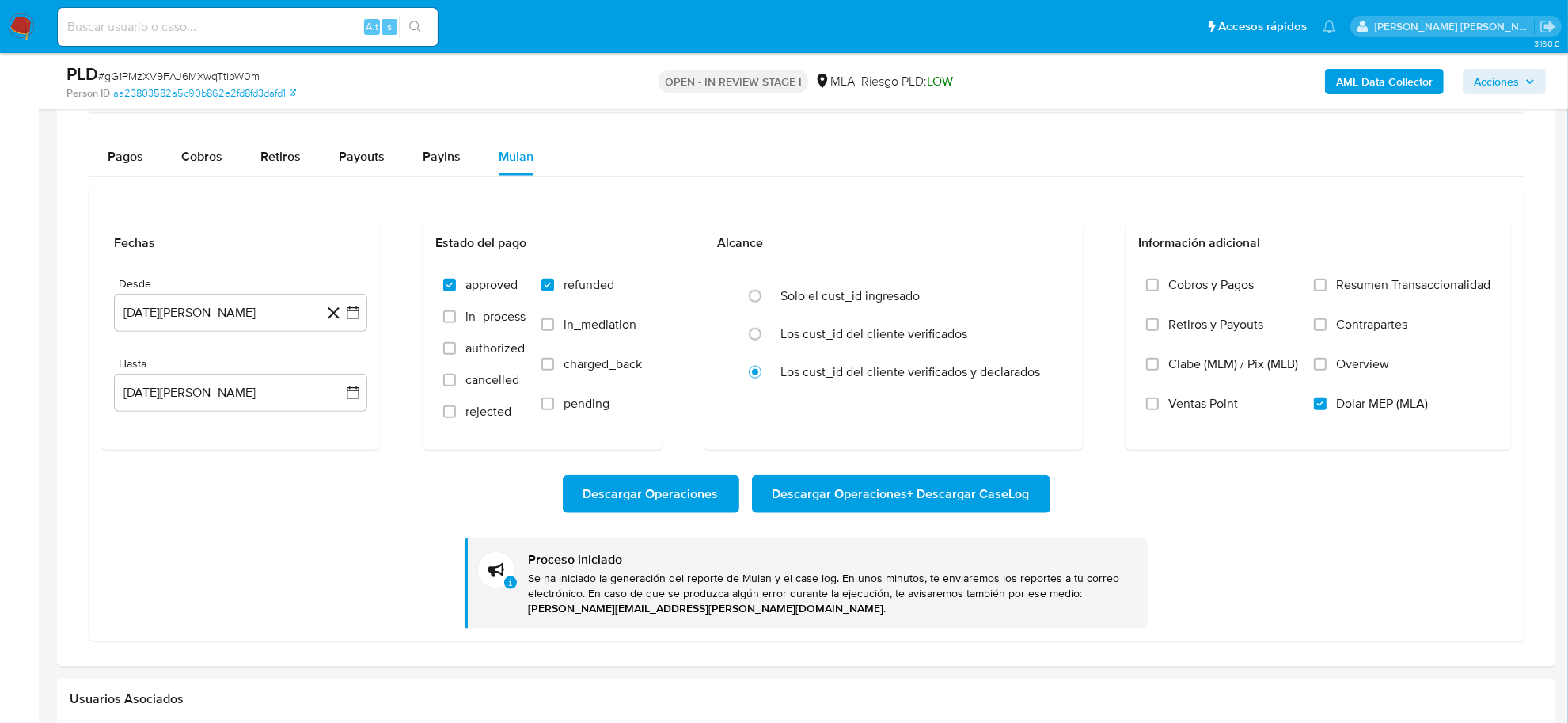
scroll to position [751, 0]
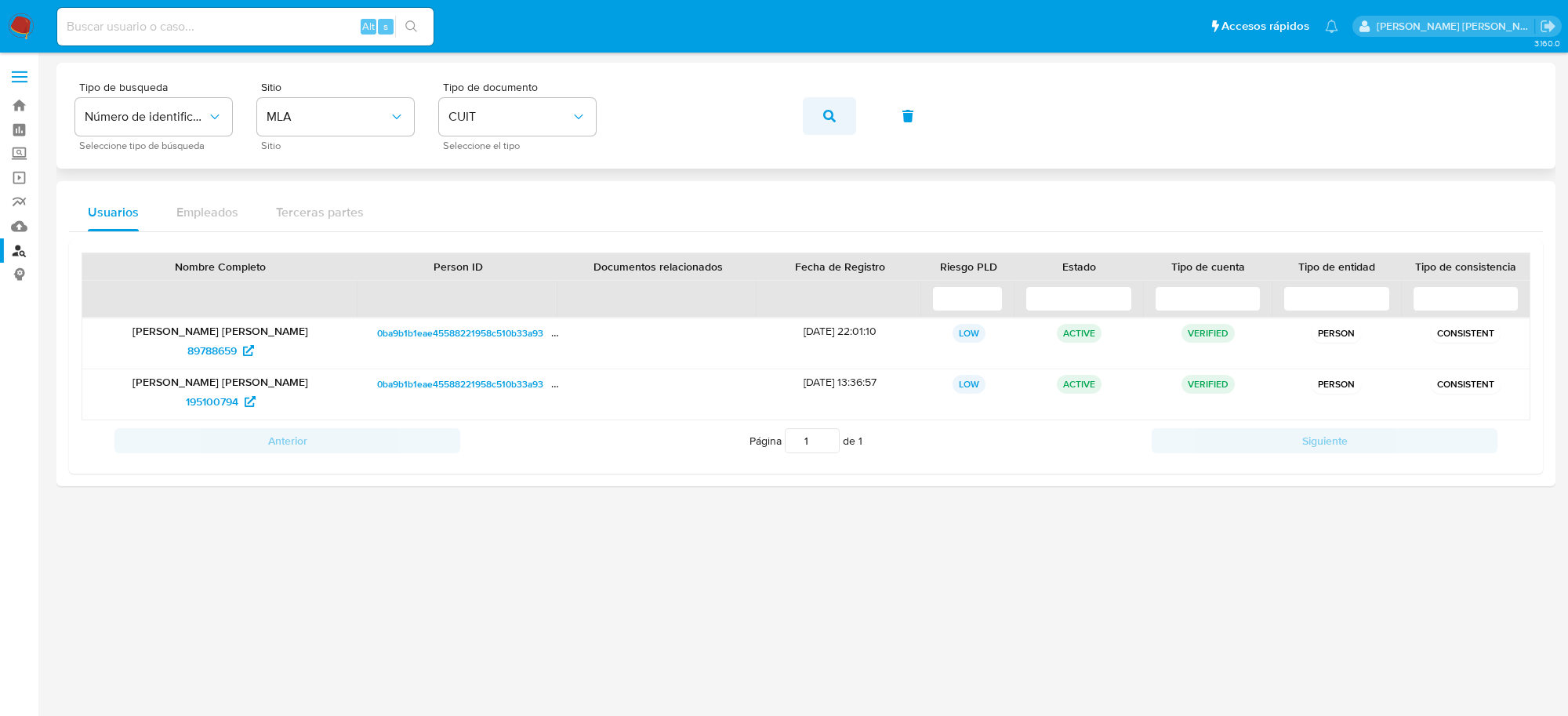
click at [836, 120] on button "button" at bounding box center [829, 116] width 53 height 38
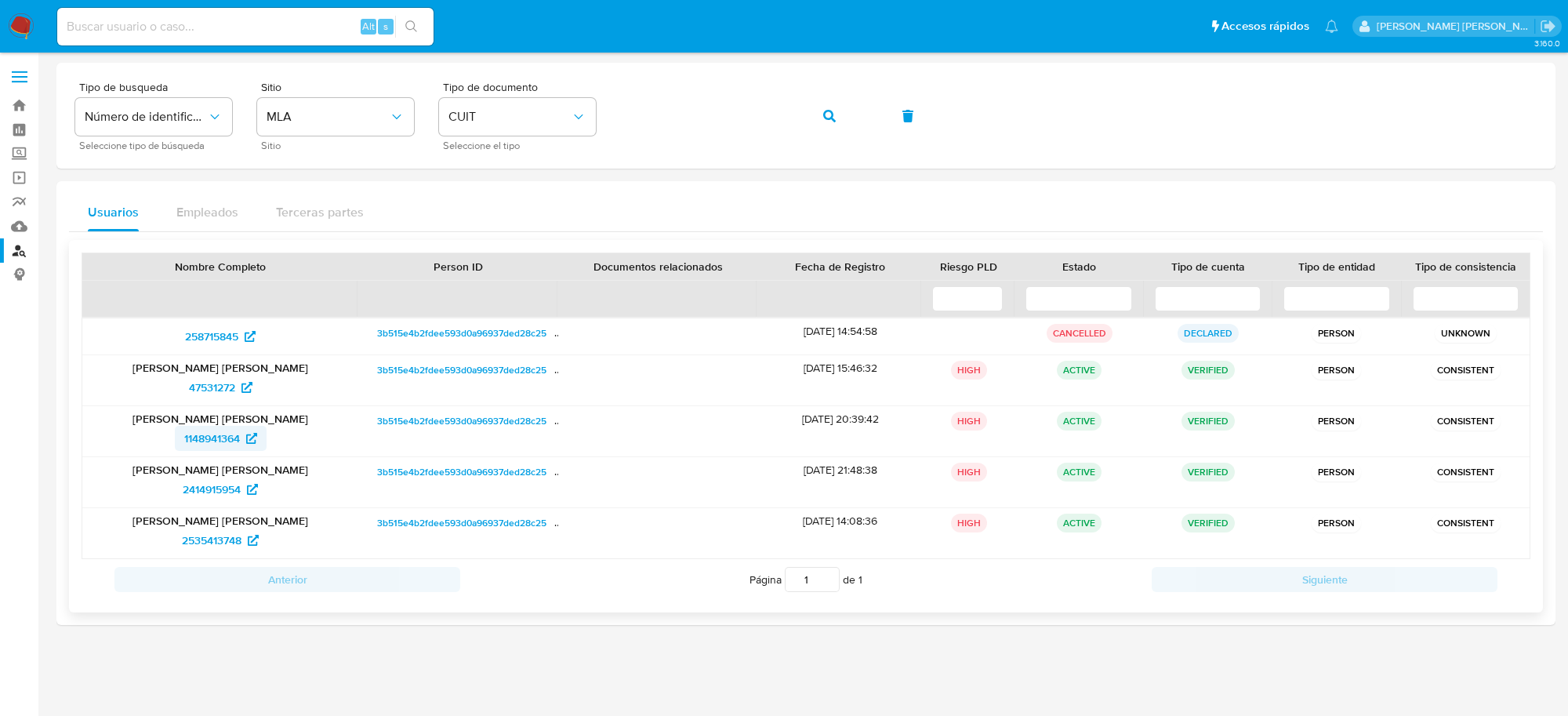
click at [201, 440] on span "1148941364" at bounding box center [211, 438] width 56 height 26
click at [828, 118] on icon "button" at bounding box center [829, 115] width 12 height 12
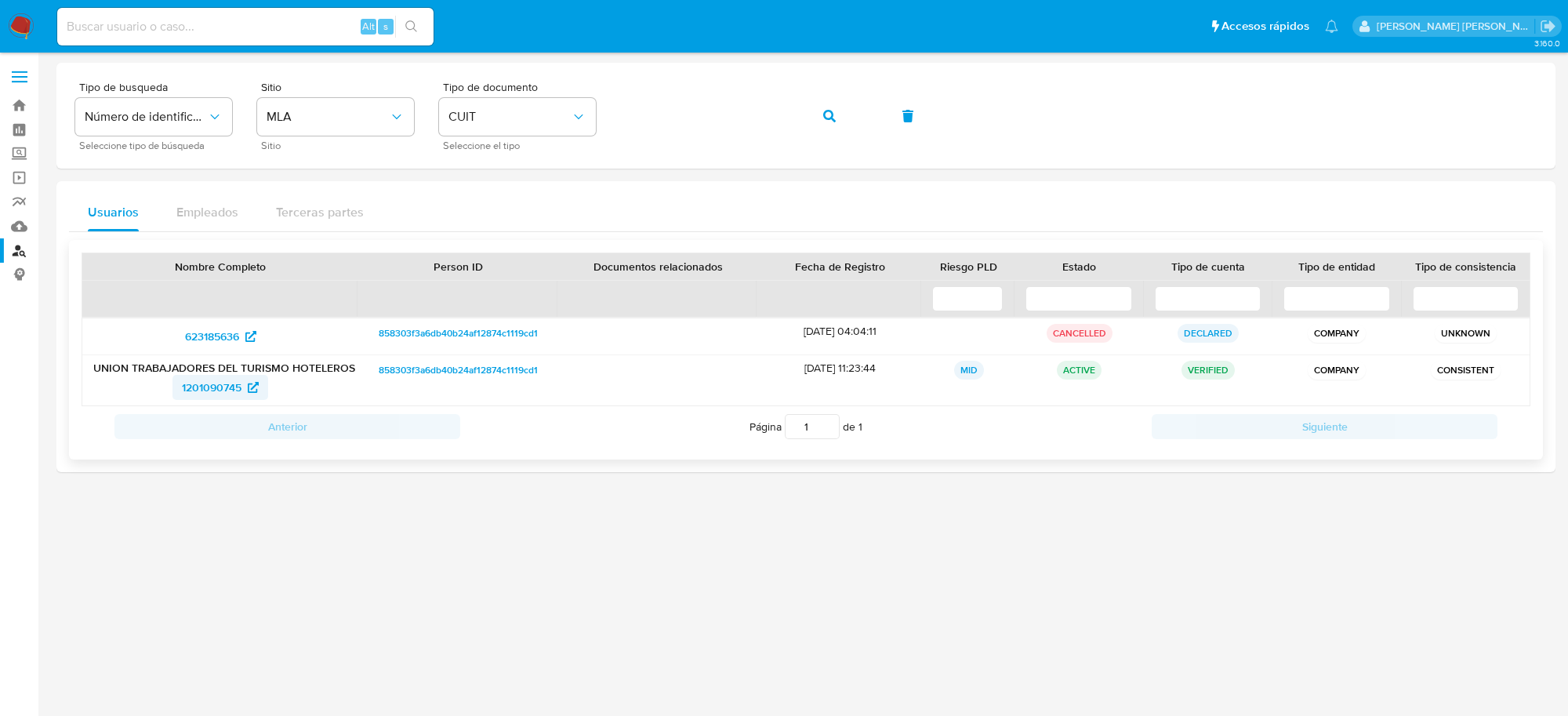
click at [209, 394] on span "1201090745" at bounding box center [211, 387] width 59 height 26
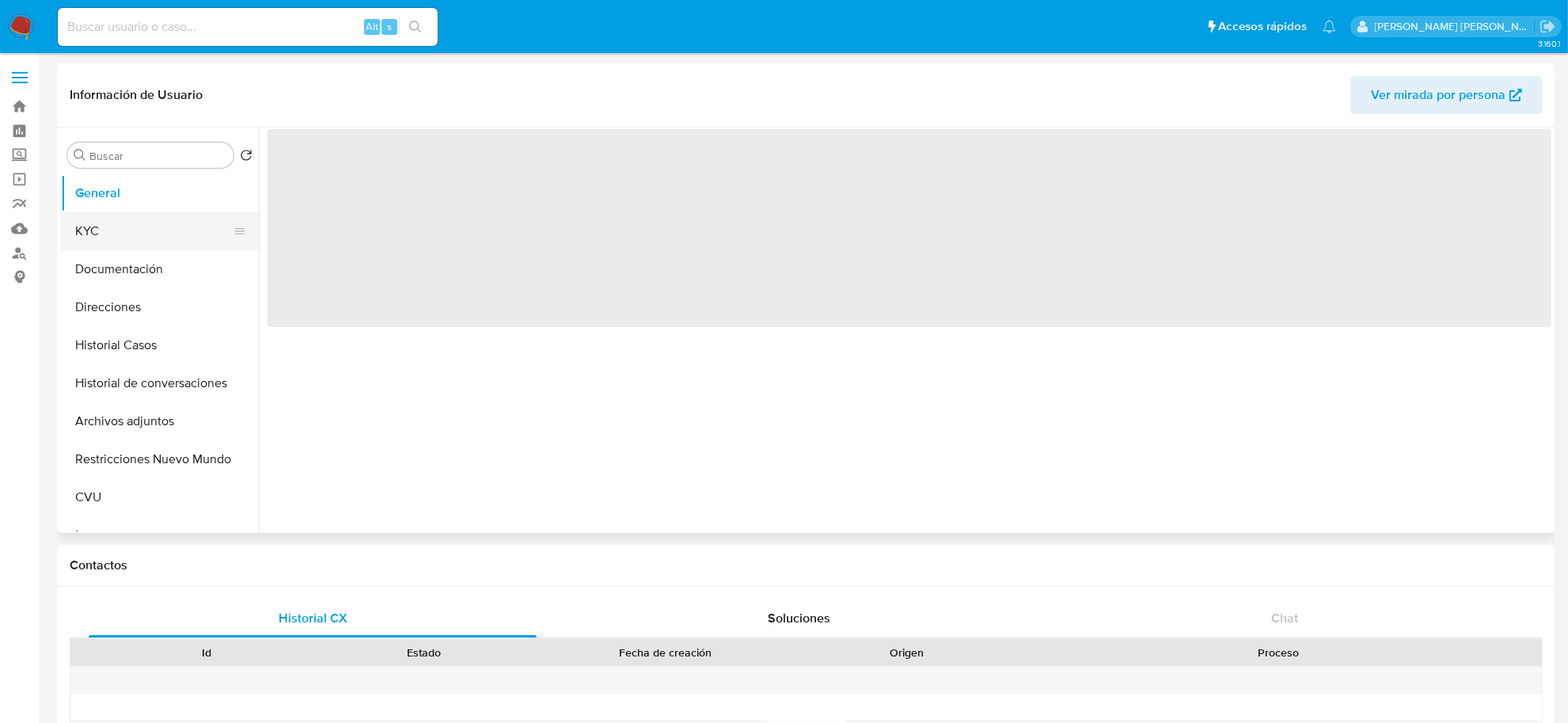
click at [112, 243] on button "KYC" at bounding box center [153, 232] width 185 height 38
select select "10"
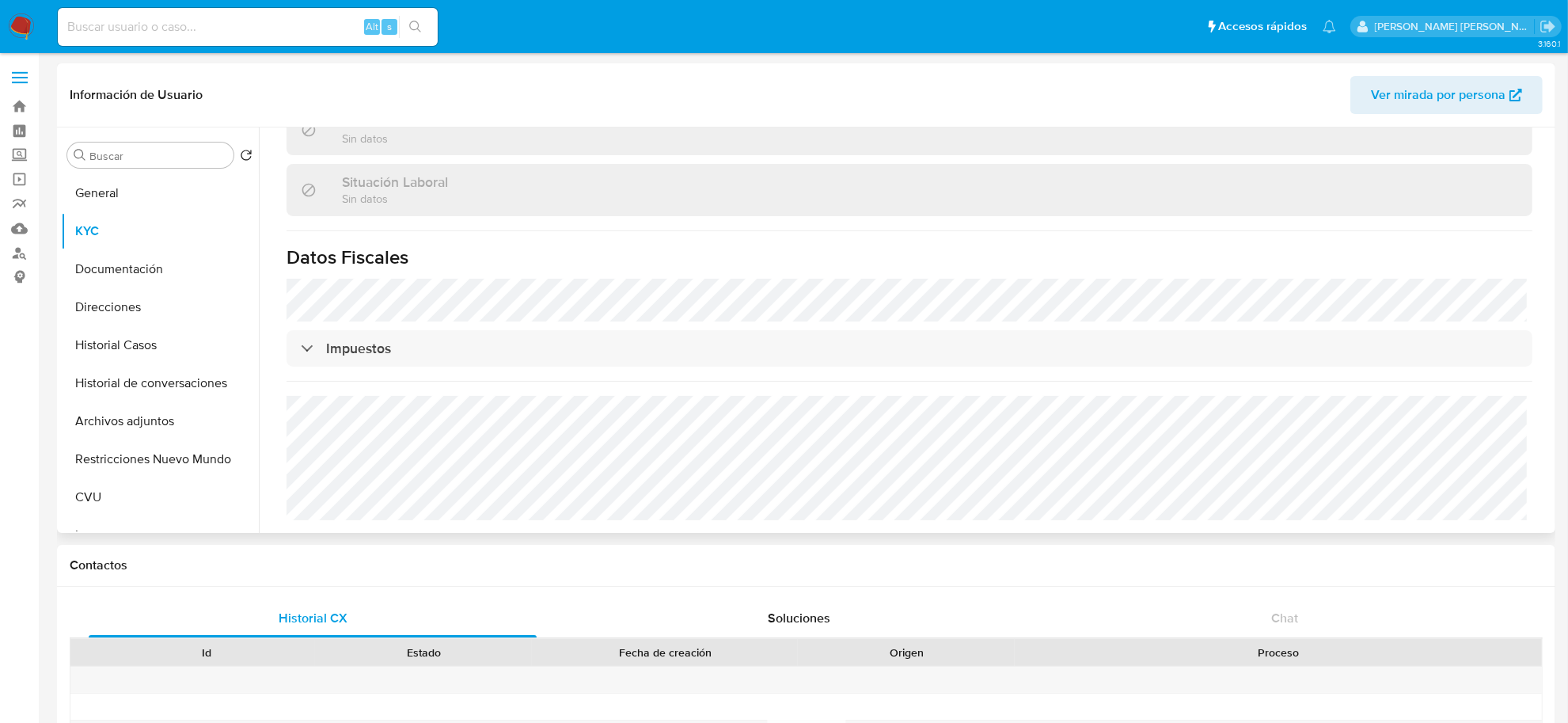
scroll to position [789, 0]
click at [119, 381] on button "Historial de conversaciones" at bounding box center [153, 383] width 185 height 38
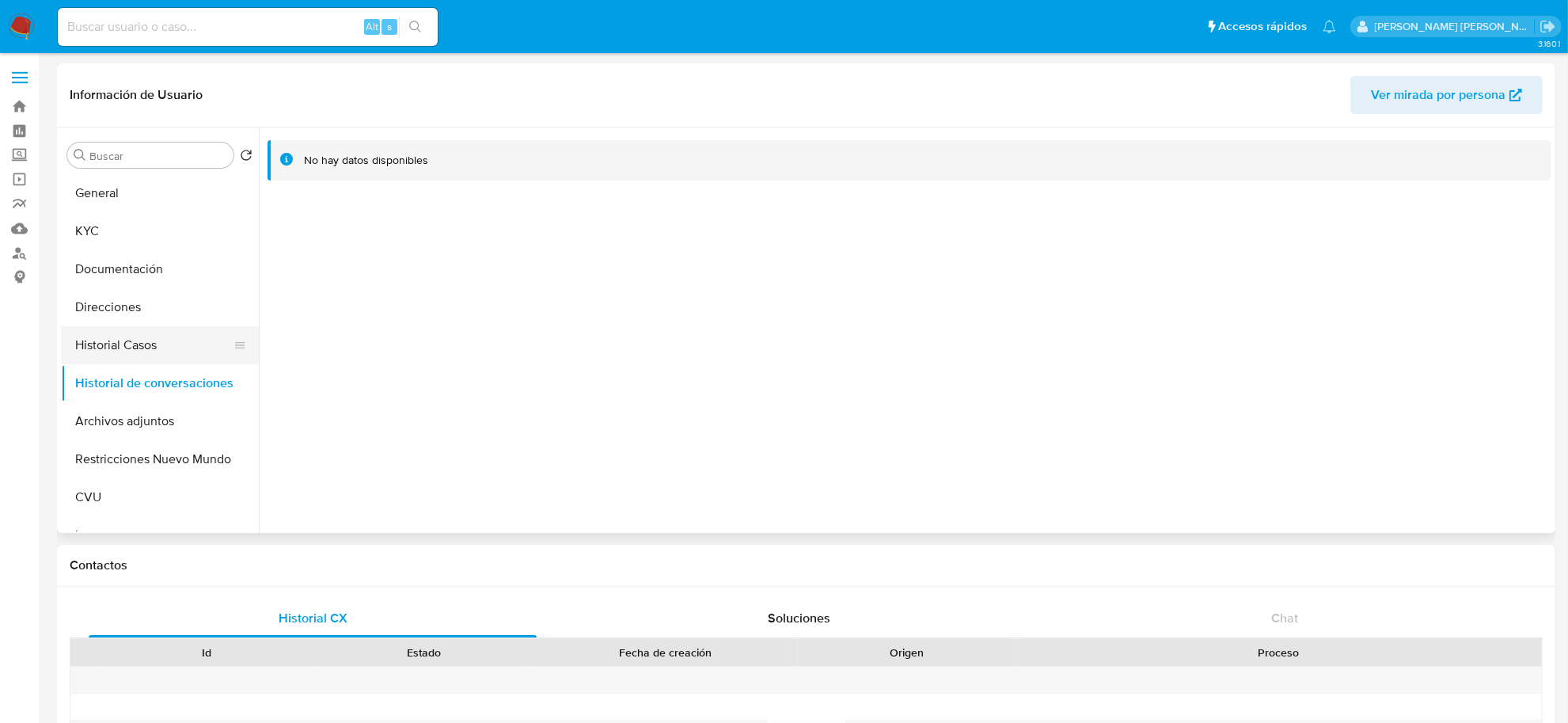
click at [108, 348] on button "Historial Casos" at bounding box center [153, 345] width 185 height 38
click at [137, 204] on button "General" at bounding box center [153, 194] width 185 height 38
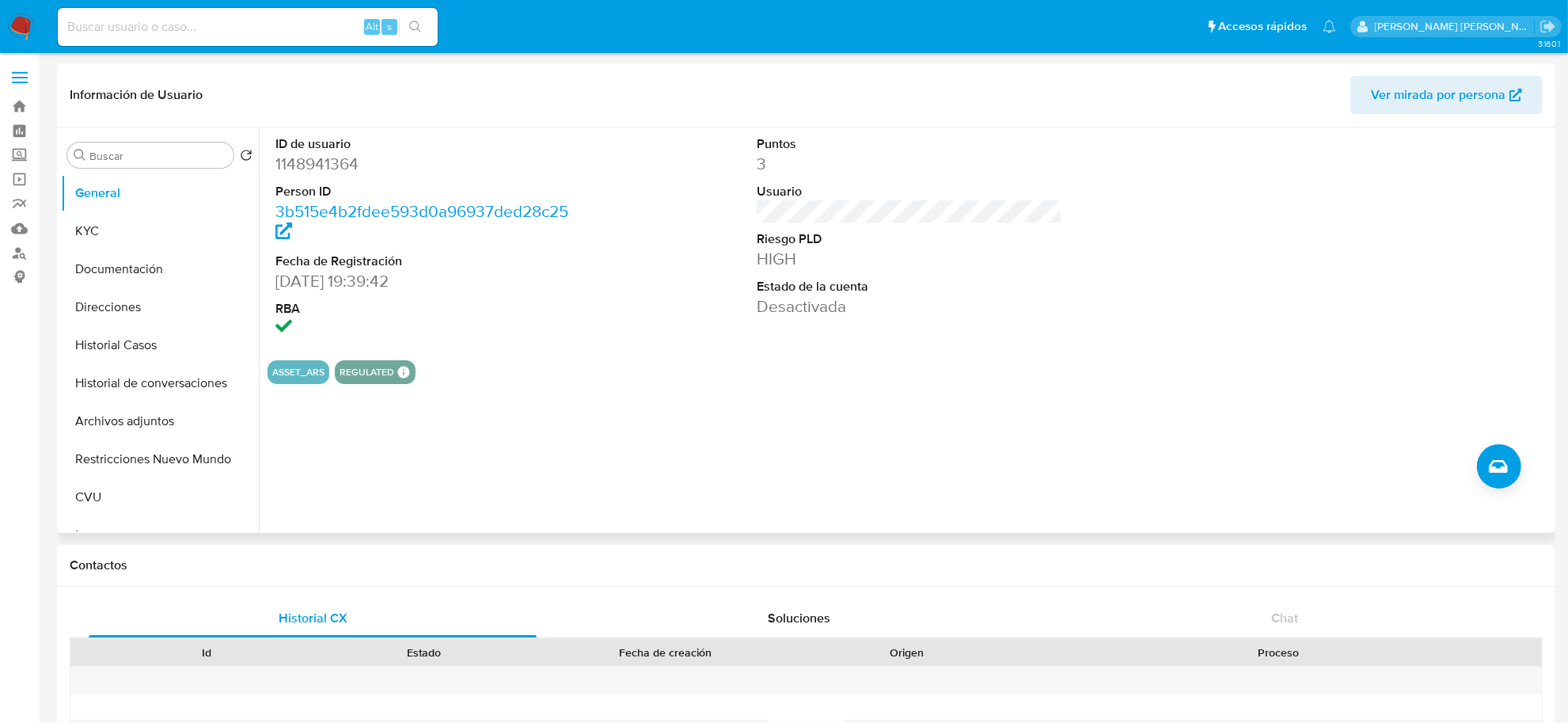
click at [1387, 95] on span "Ver mirada por persona" at bounding box center [1437, 95] width 134 height 38
click at [124, 226] on button "KYC" at bounding box center [153, 232] width 185 height 38
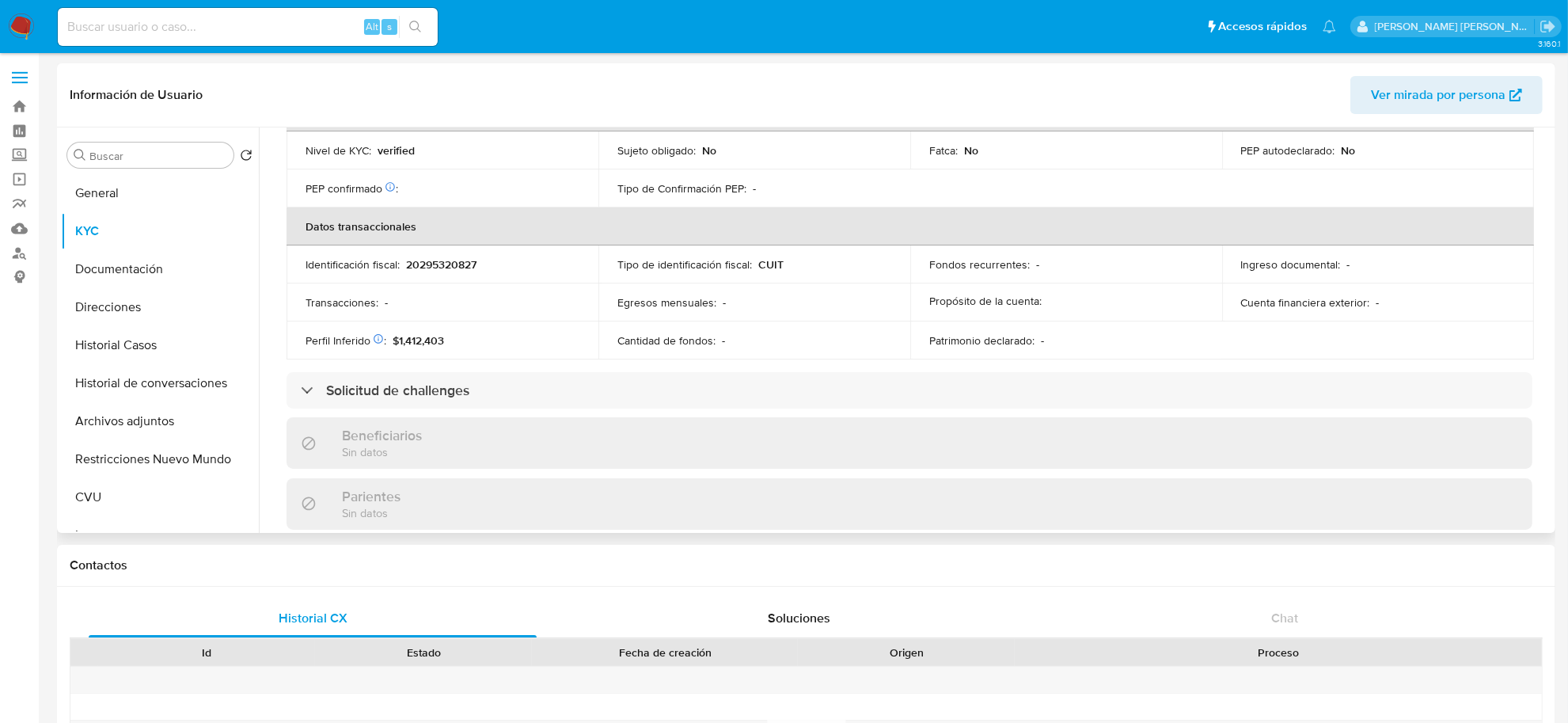
scroll to position [789, 0]
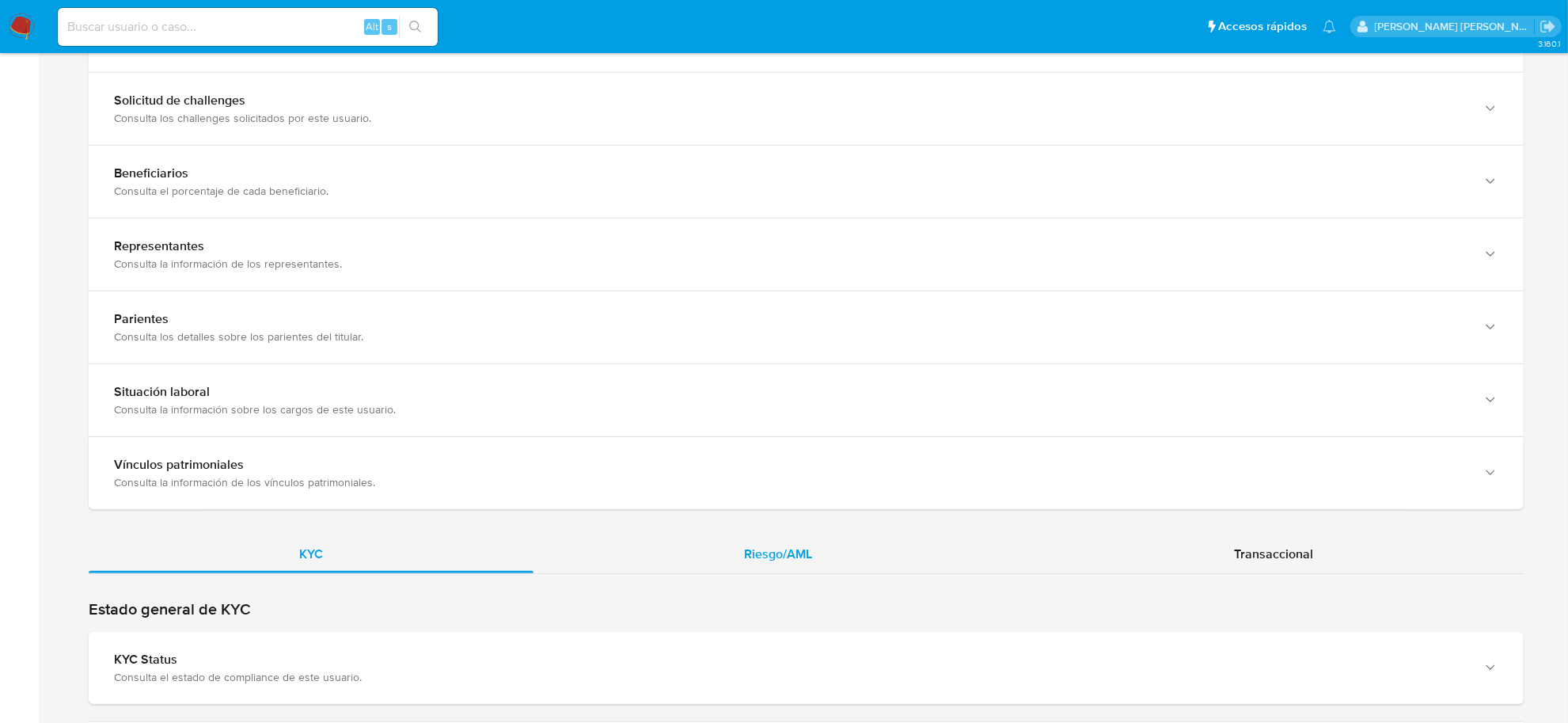
click at [762, 558] on span "Riesgo/AML" at bounding box center [778, 553] width 68 height 18
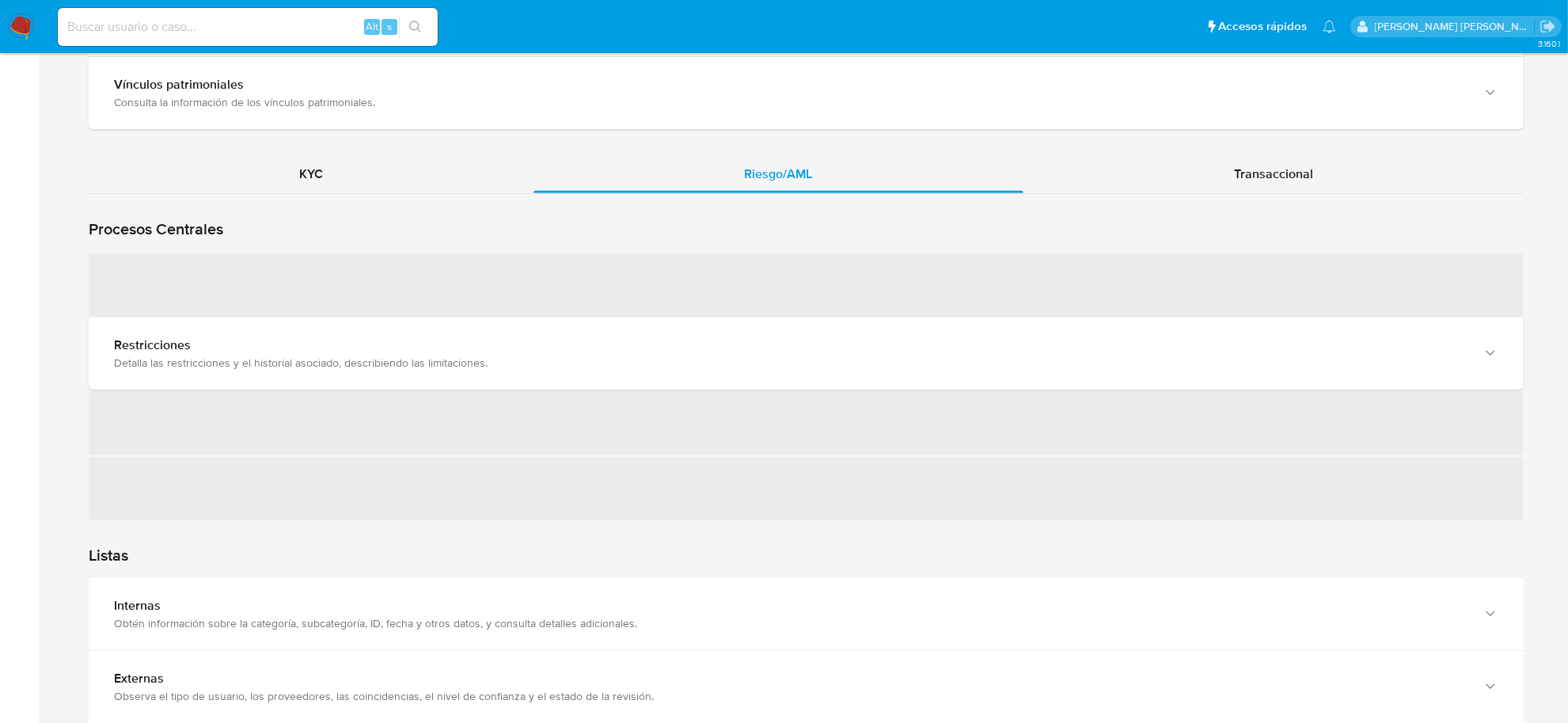
scroll to position [1386, 0]
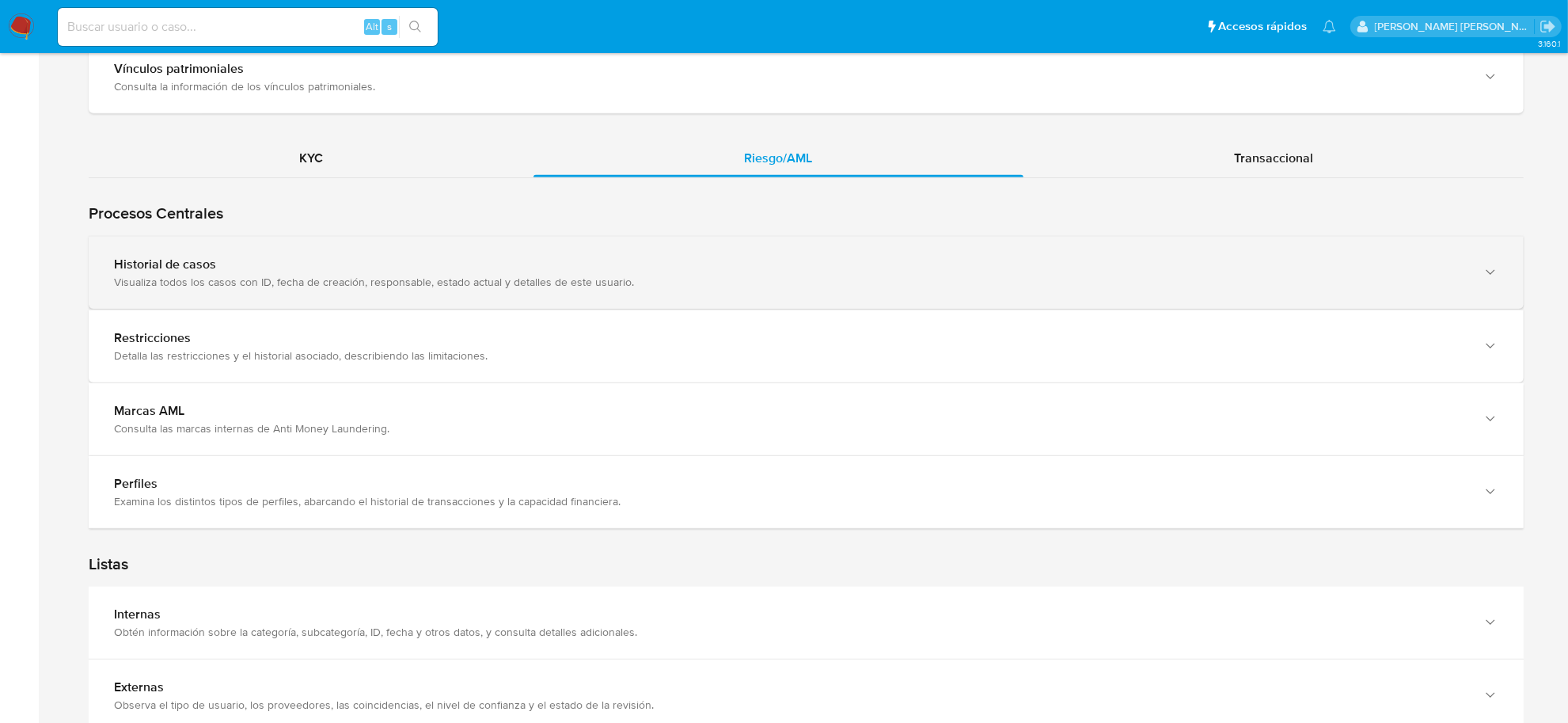
click at [227, 281] on div "Visualiza todos los casos con ID, fecha de creación, responsable, estado actual…" at bounding box center [790, 281] width 1353 height 14
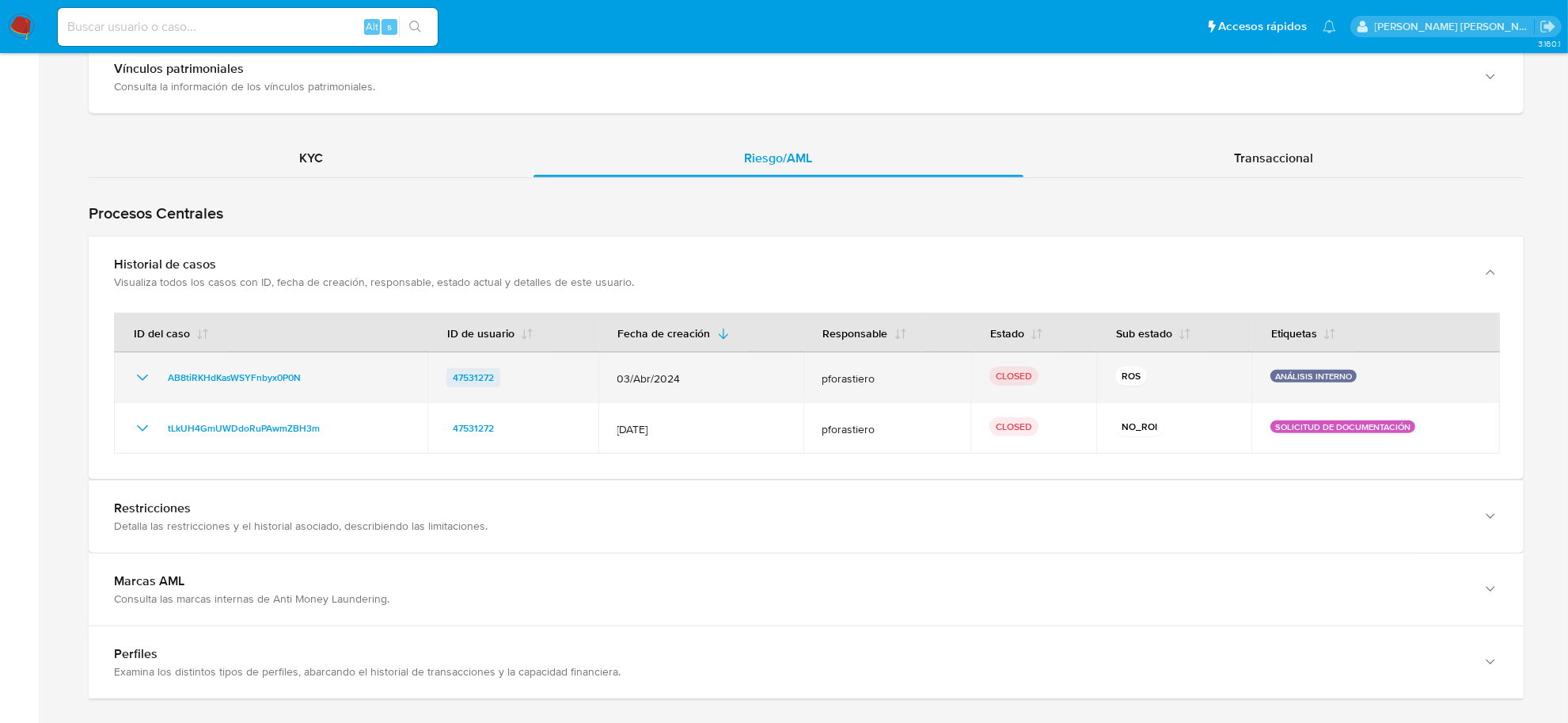
click at [483, 376] on span "47531272" at bounding box center [473, 378] width 41 height 19
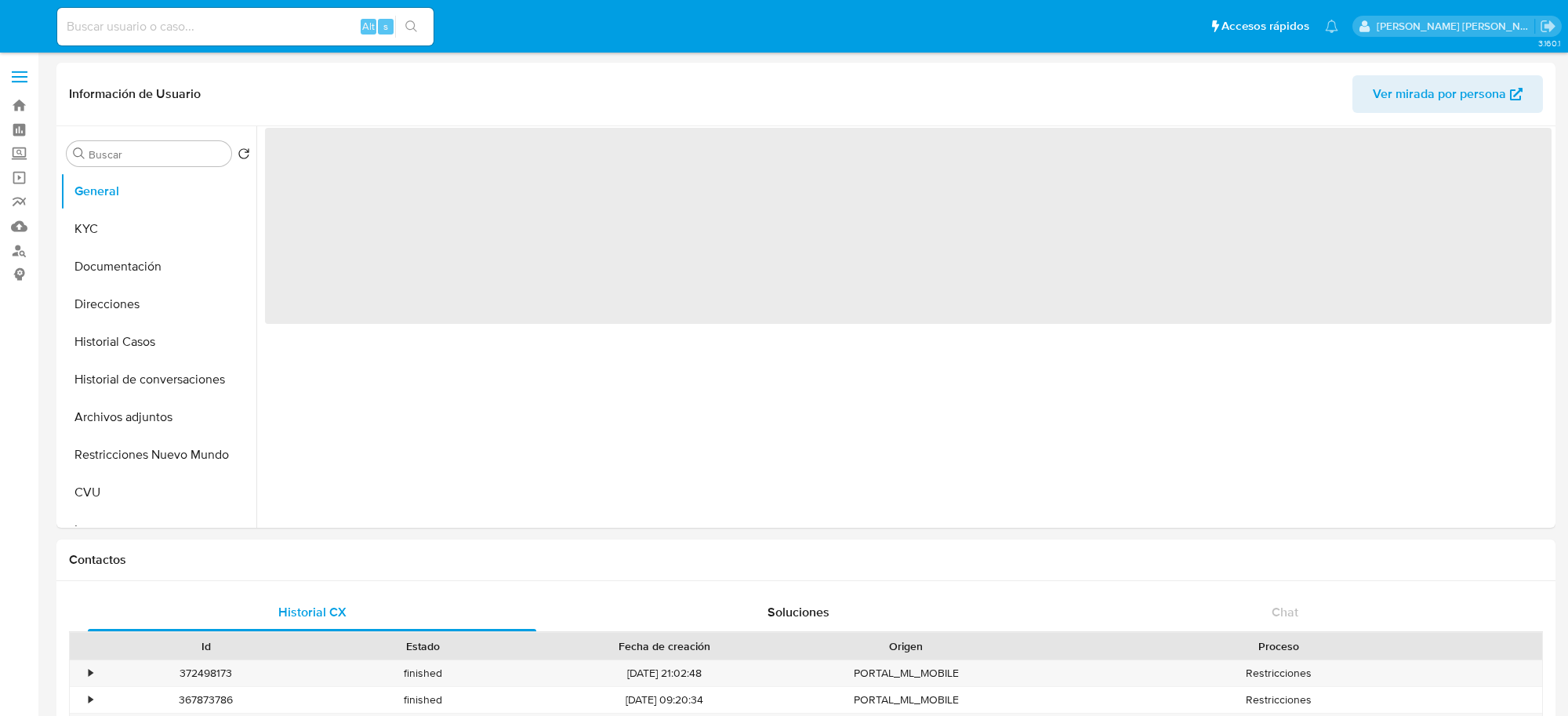
select select "10"
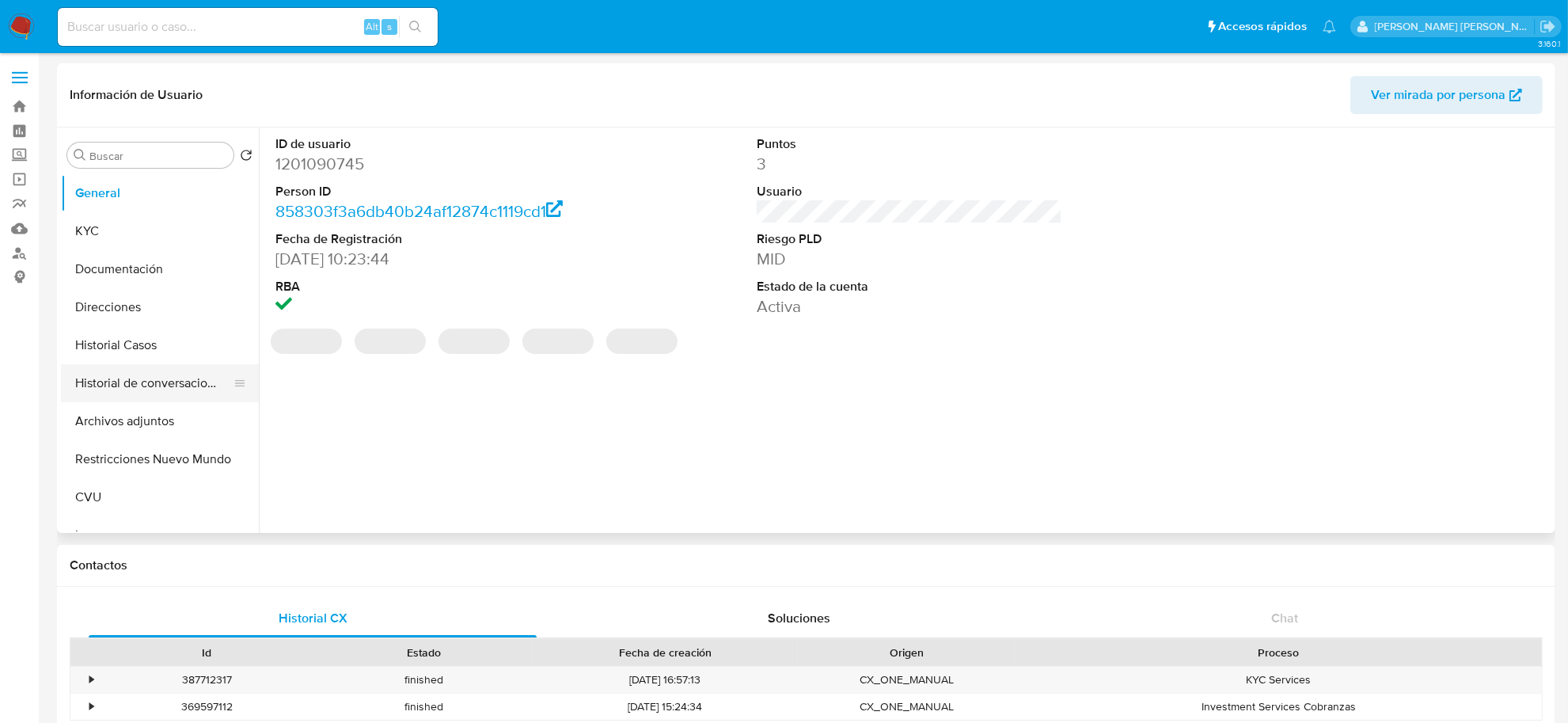
select select "10"
click at [132, 343] on button "Historial Casos" at bounding box center [153, 345] width 185 height 38
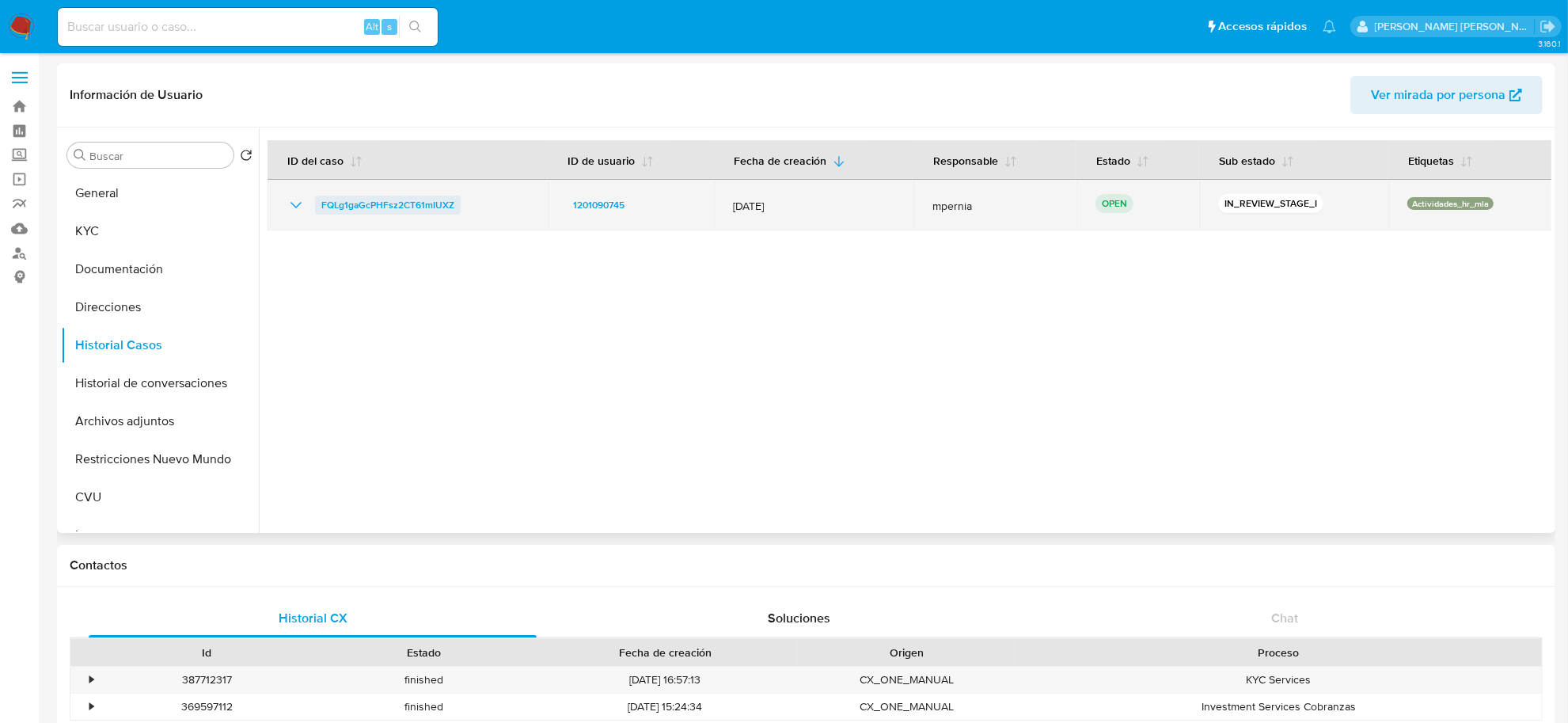
click at [345, 196] on span "FQLg1gaGcPHFsz2CT61mIUXZ" at bounding box center [387, 205] width 132 height 19
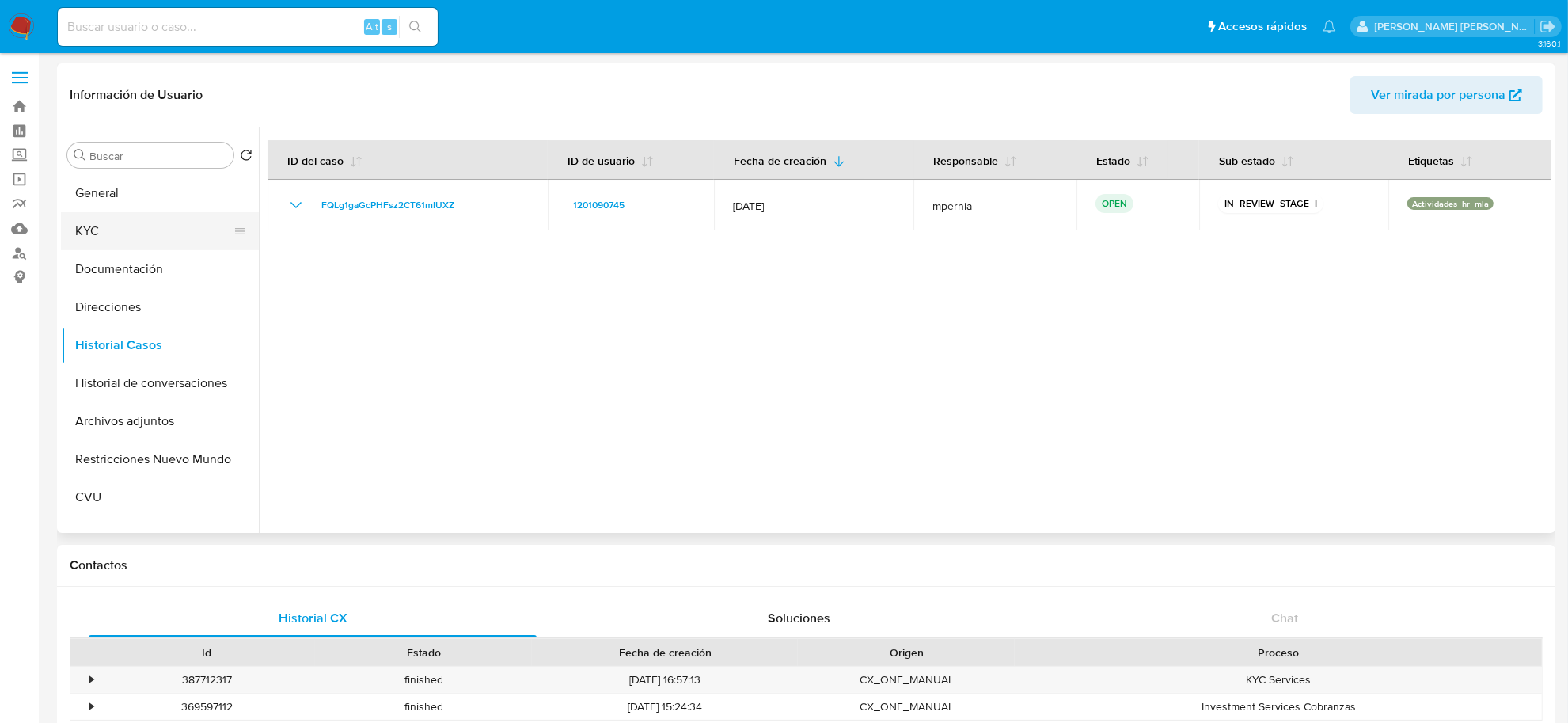
click at [131, 234] on button "KYC" at bounding box center [153, 232] width 185 height 38
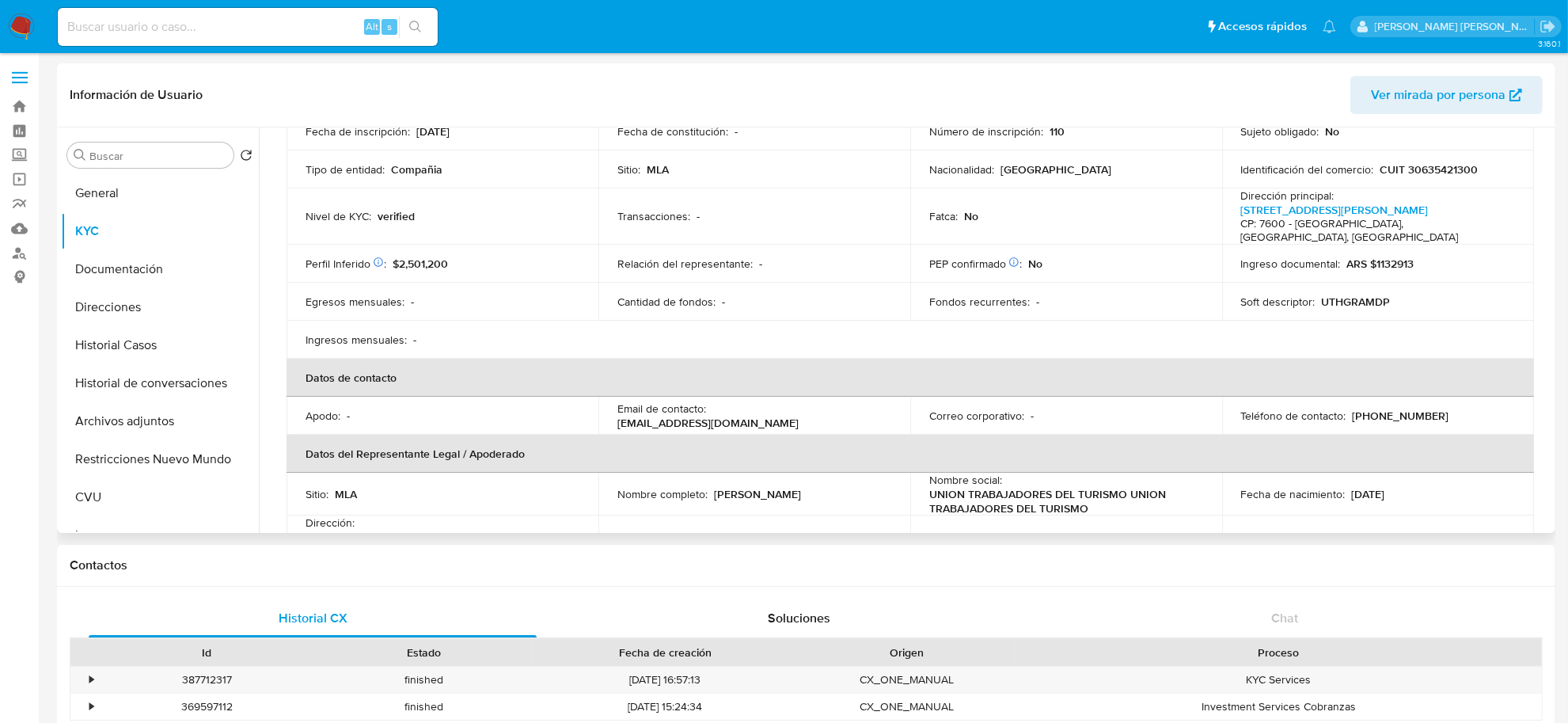
scroll to position [198, 0]
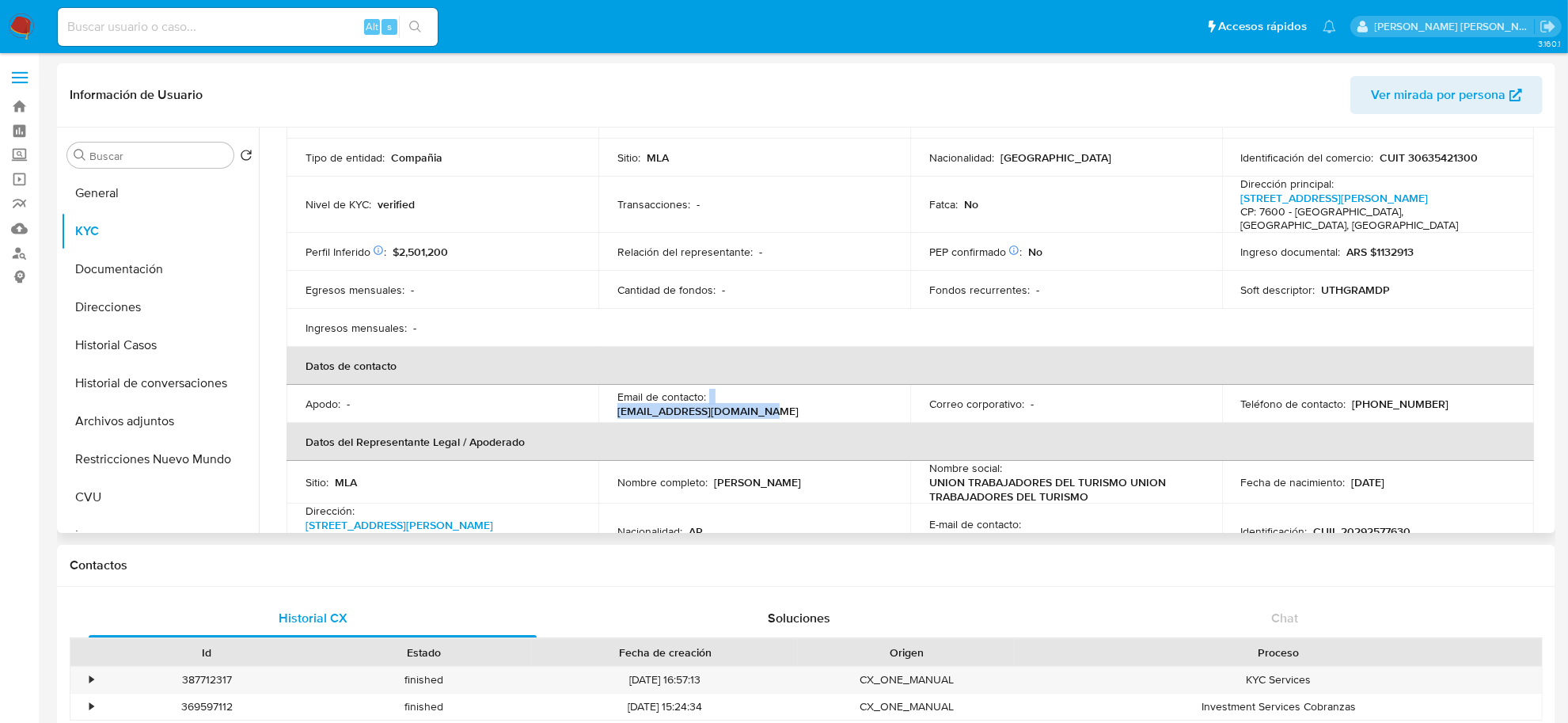
drag, startPoint x: 708, startPoint y: 386, endPoint x: 851, endPoint y: 399, distance: 143.6
click at [851, 399] on td "Email de contacto : finanzas@uthgramdp.com.ar" at bounding box center [754, 404] width 312 height 38
drag, startPoint x: 1375, startPoint y: 389, endPoint x: 1444, endPoint y: 393, distance: 69.1
click at [1444, 397] on div "Teléfono de contacto : (223) 5134526" at bounding box center [1377, 403] width 274 height 14
copy p "5134526"
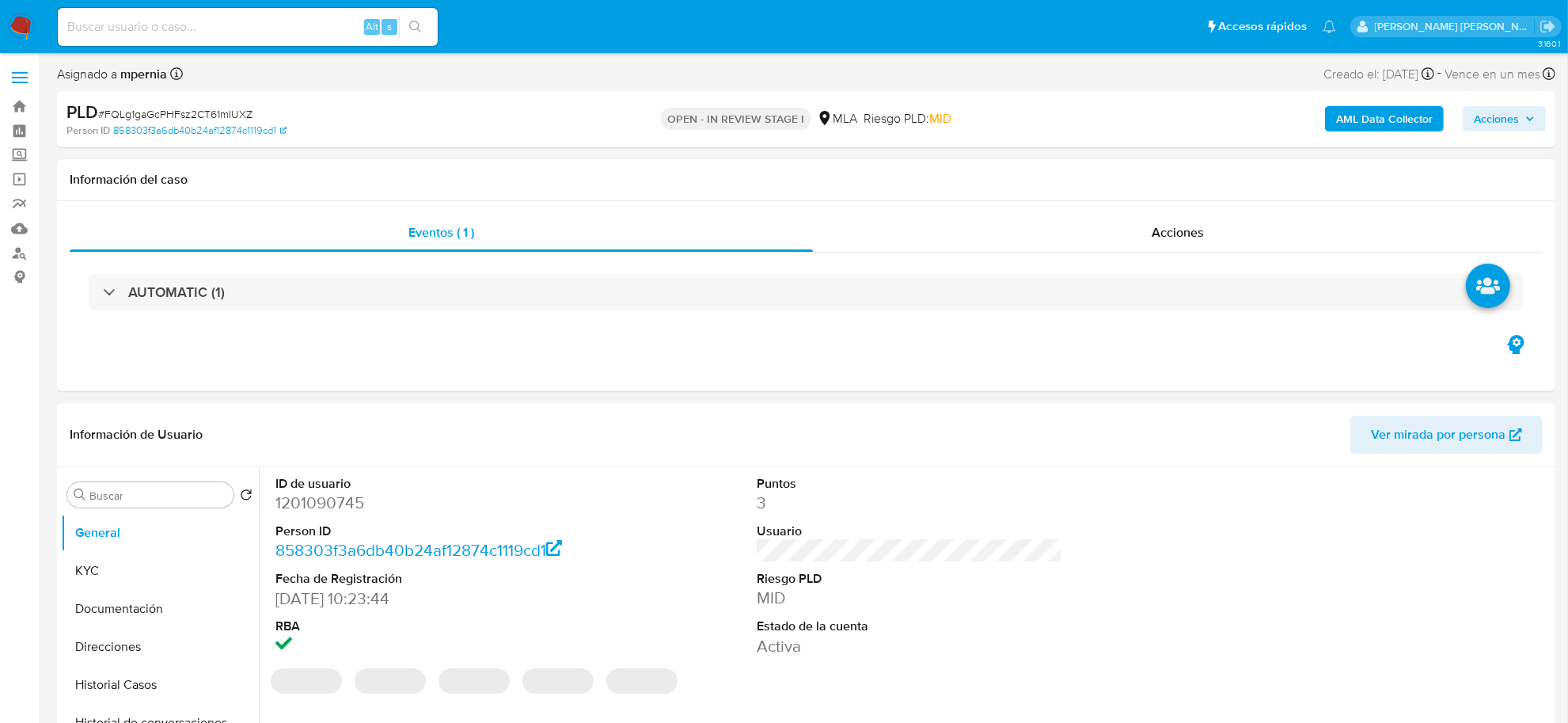
select select "10"
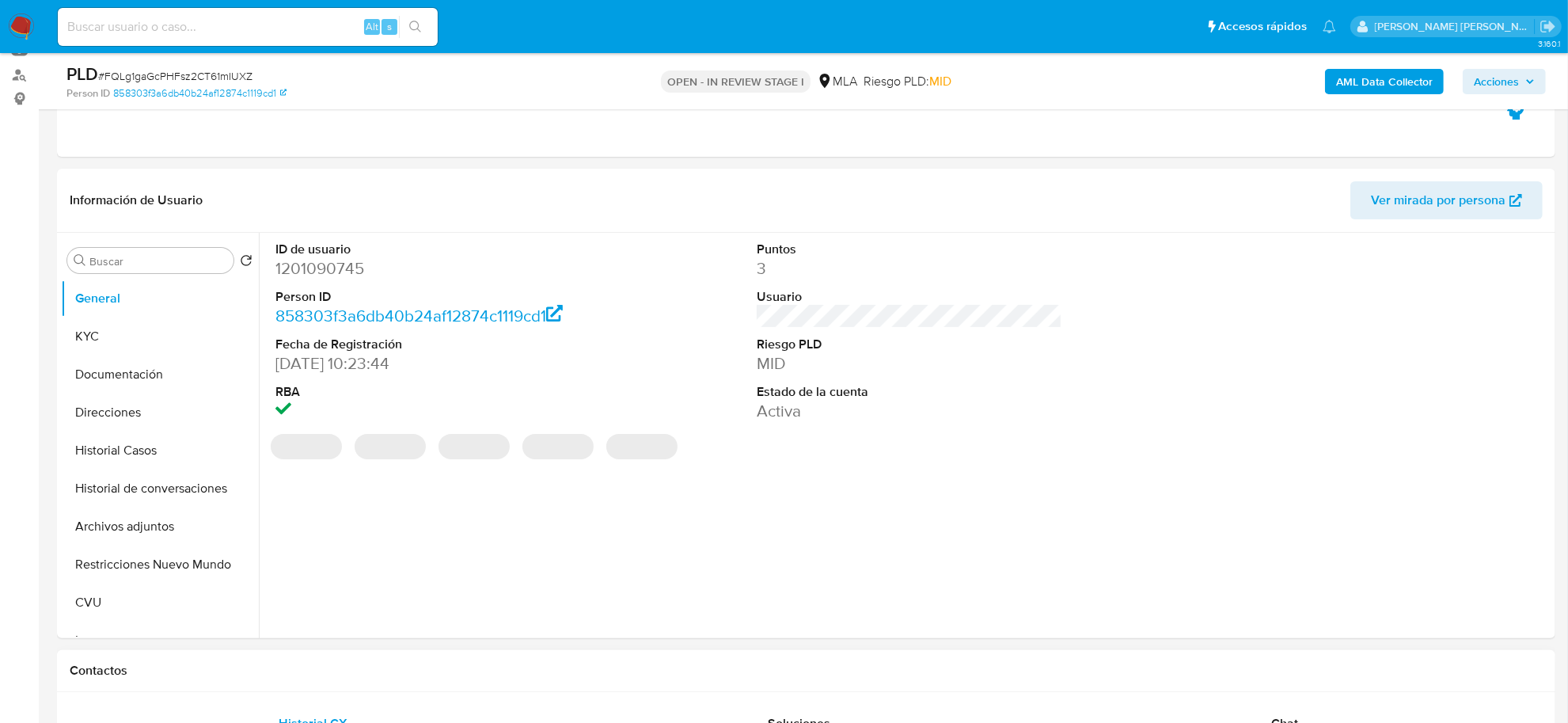
scroll to position [396, 0]
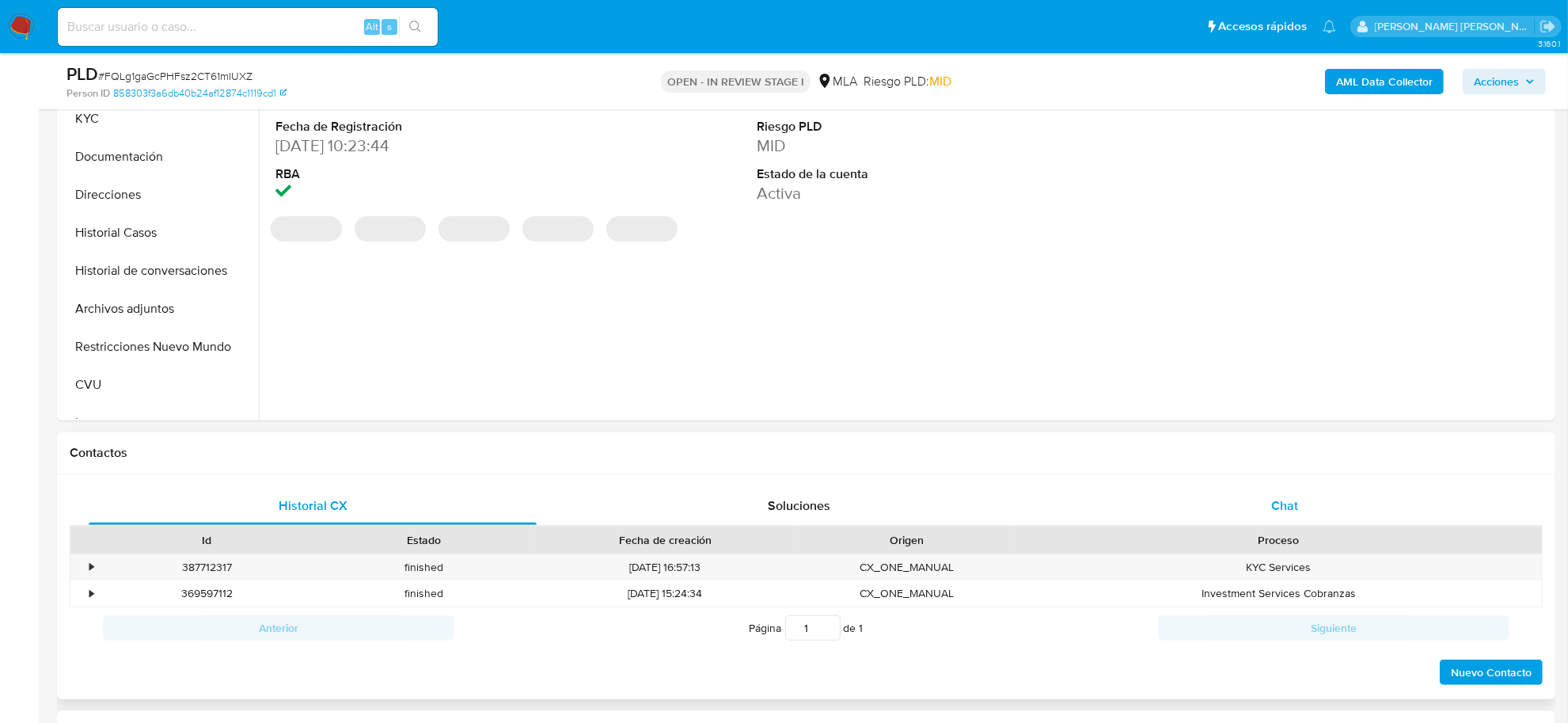
click at [1284, 511] on span "Chat" at bounding box center [1285, 506] width 27 height 18
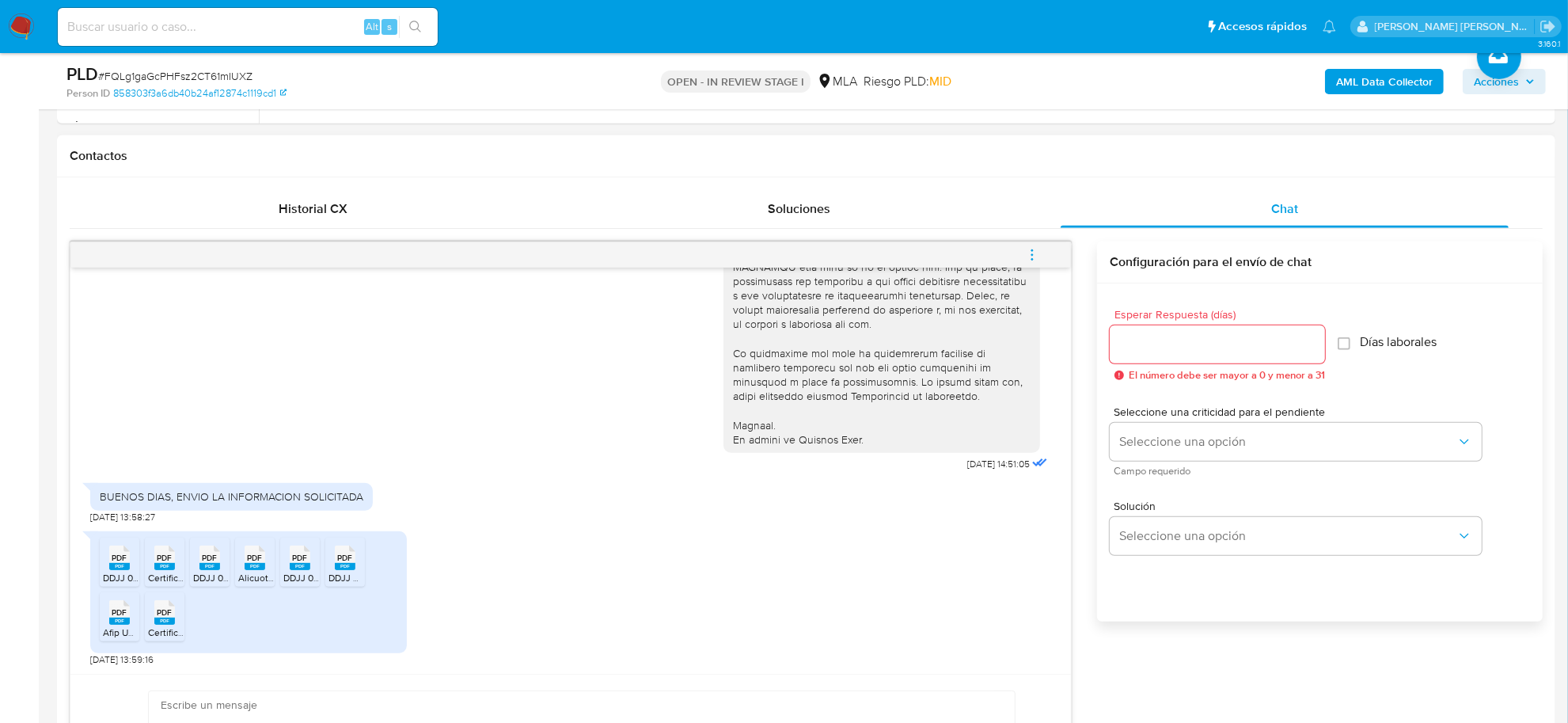
scroll to position [792, 0]
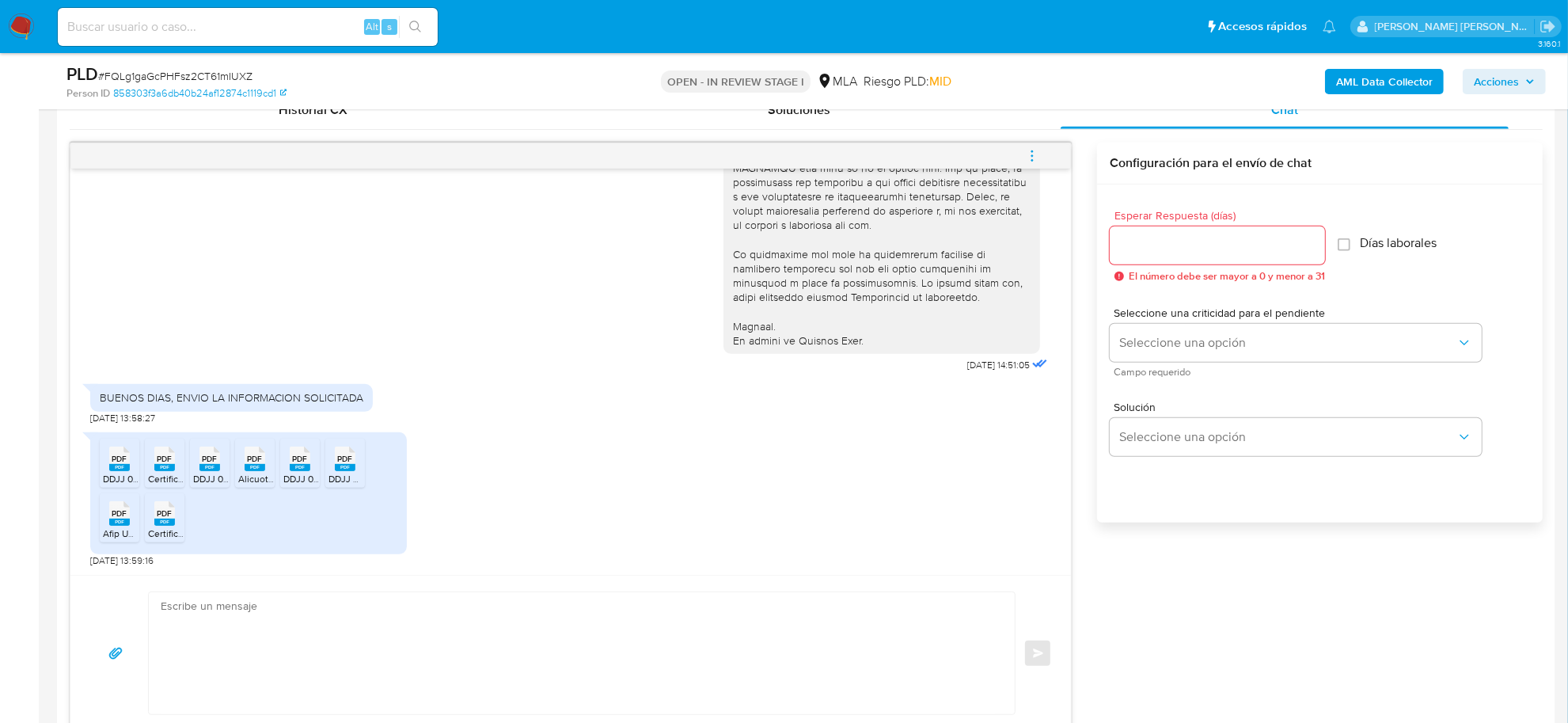
click at [113, 460] on span "PDF" at bounding box center [120, 459] width 15 height 10
click at [163, 457] on span "PDF" at bounding box center [165, 459] width 15 height 10
click at [214, 469] on rect at bounding box center [210, 467] width 21 height 7
click at [255, 469] on rect at bounding box center [255, 467] width 21 height 7
click at [315, 478] on span "DDJJ 03-2025.pdf" at bounding box center [321, 479] width 77 height 13
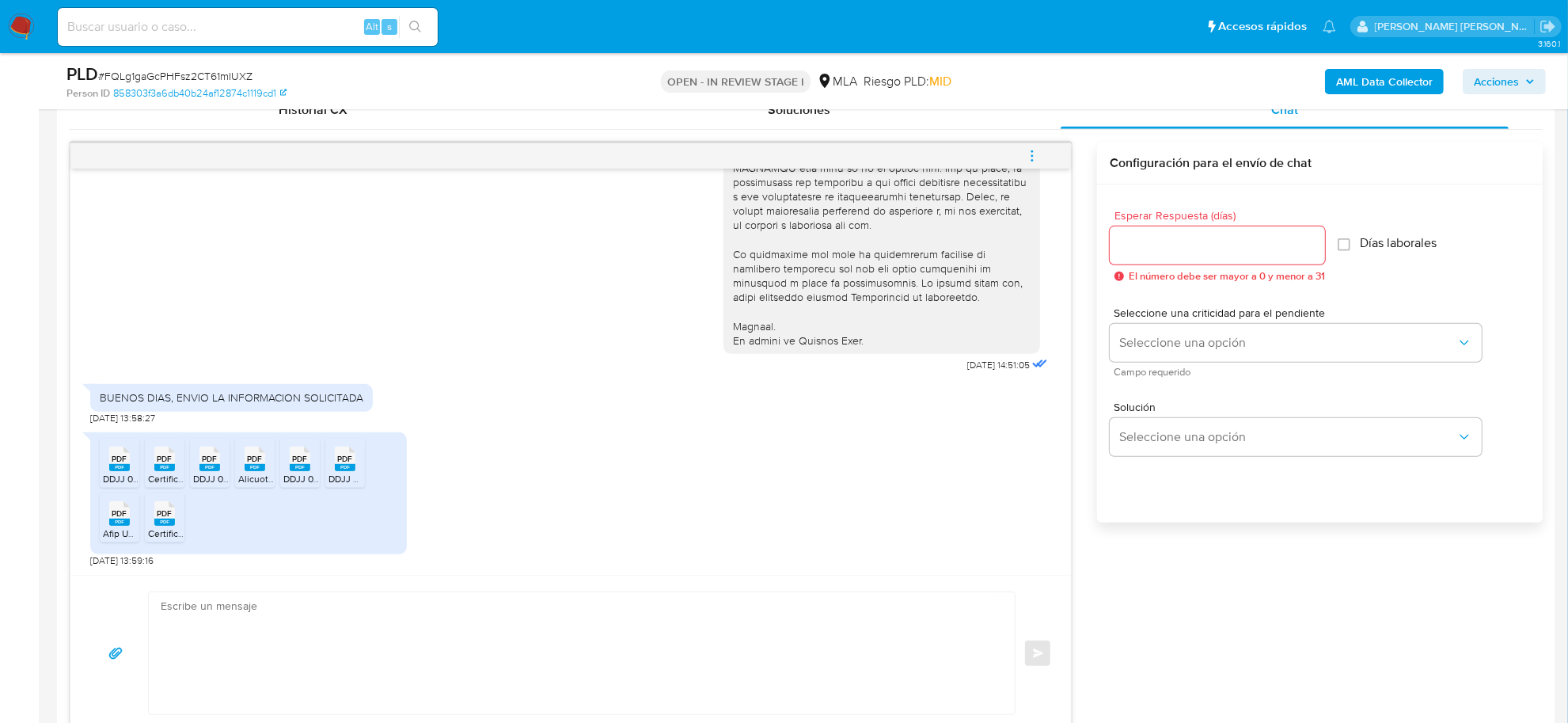
click at [350, 465] on rect at bounding box center [345, 467] width 21 height 7
click at [120, 526] on rect at bounding box center [120, 522] width 21 height 7
click at [174, 524] on rect at bounding box center [165, 522] width 21 height 7
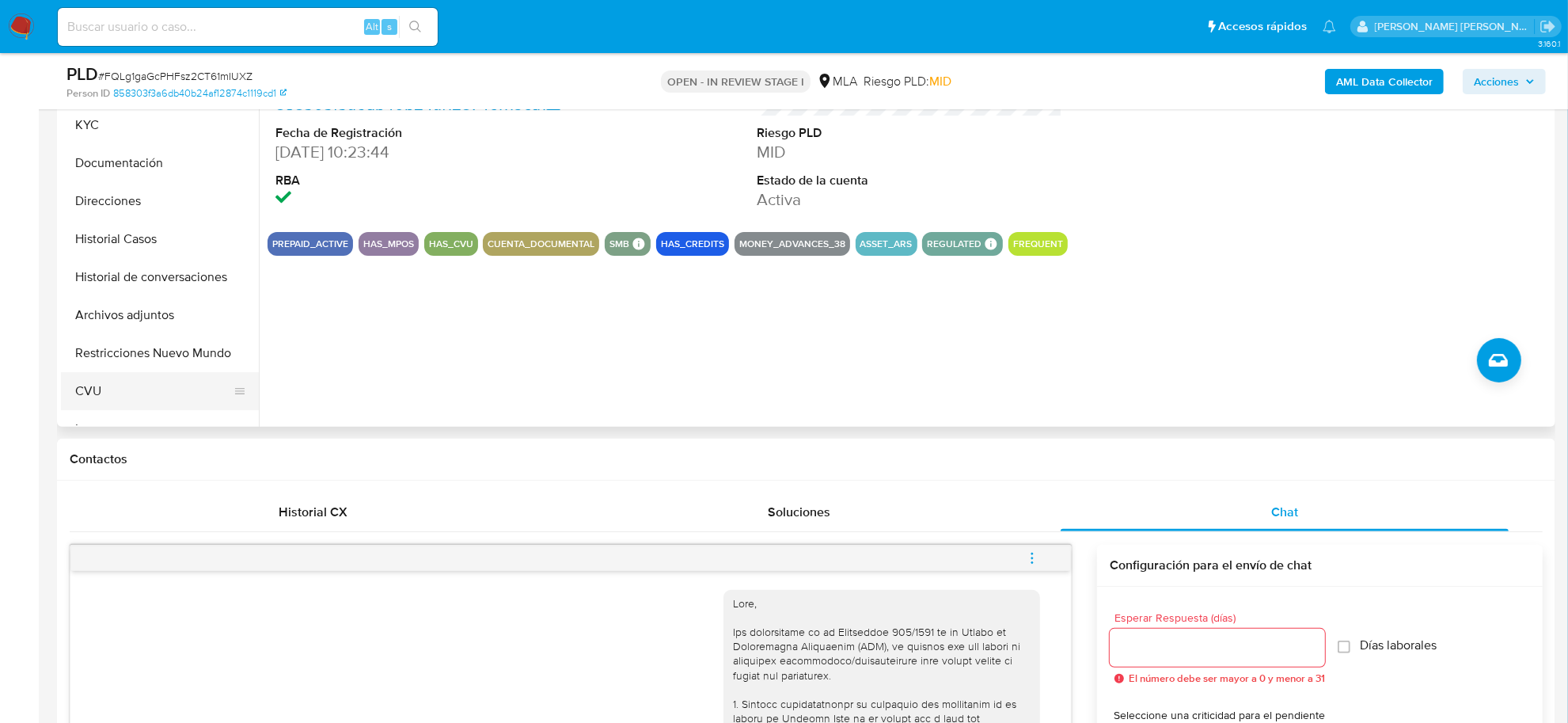
scroll to position [99, 0]
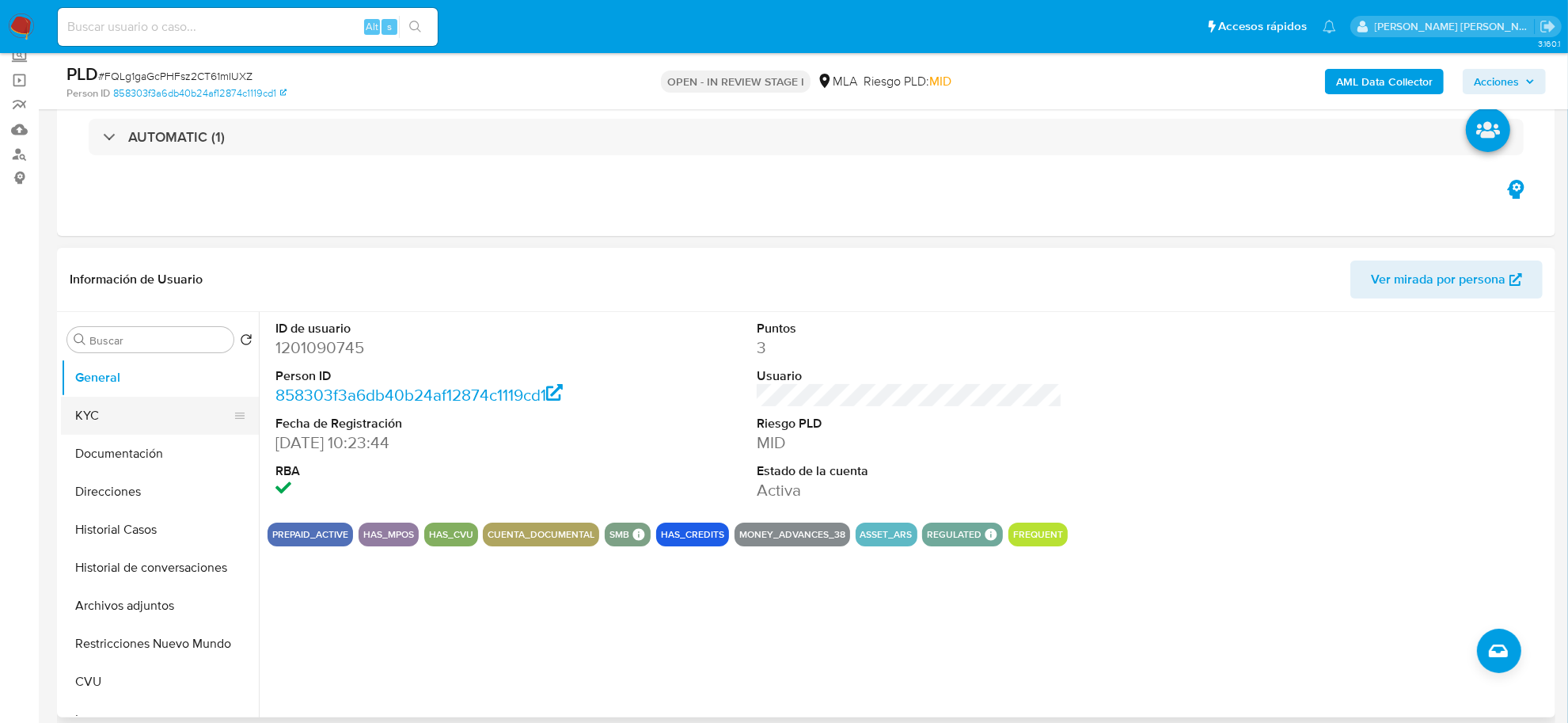
click at [119, 412] on button "KYC" at bounding box center [153, 416] width 185 height 38
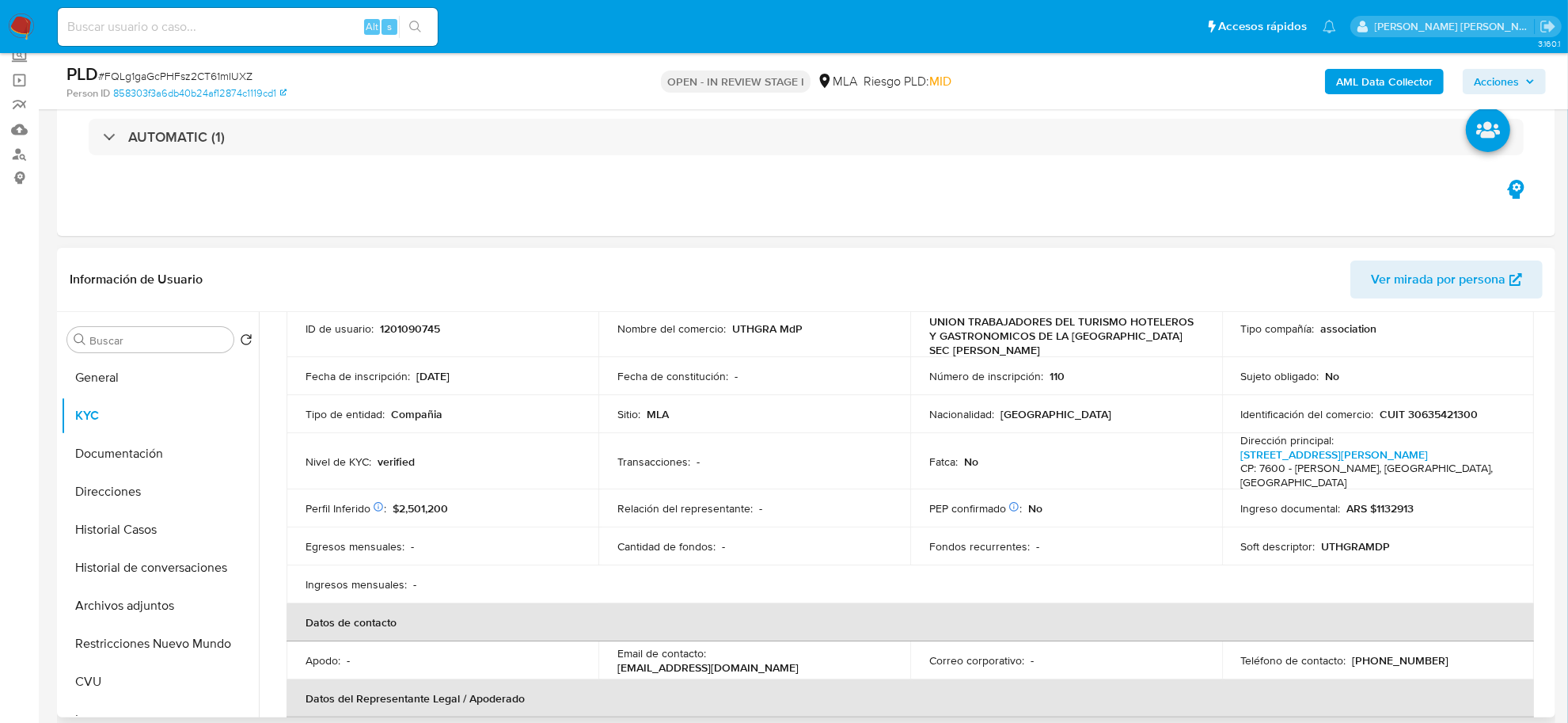
scroll to position [38, 0]
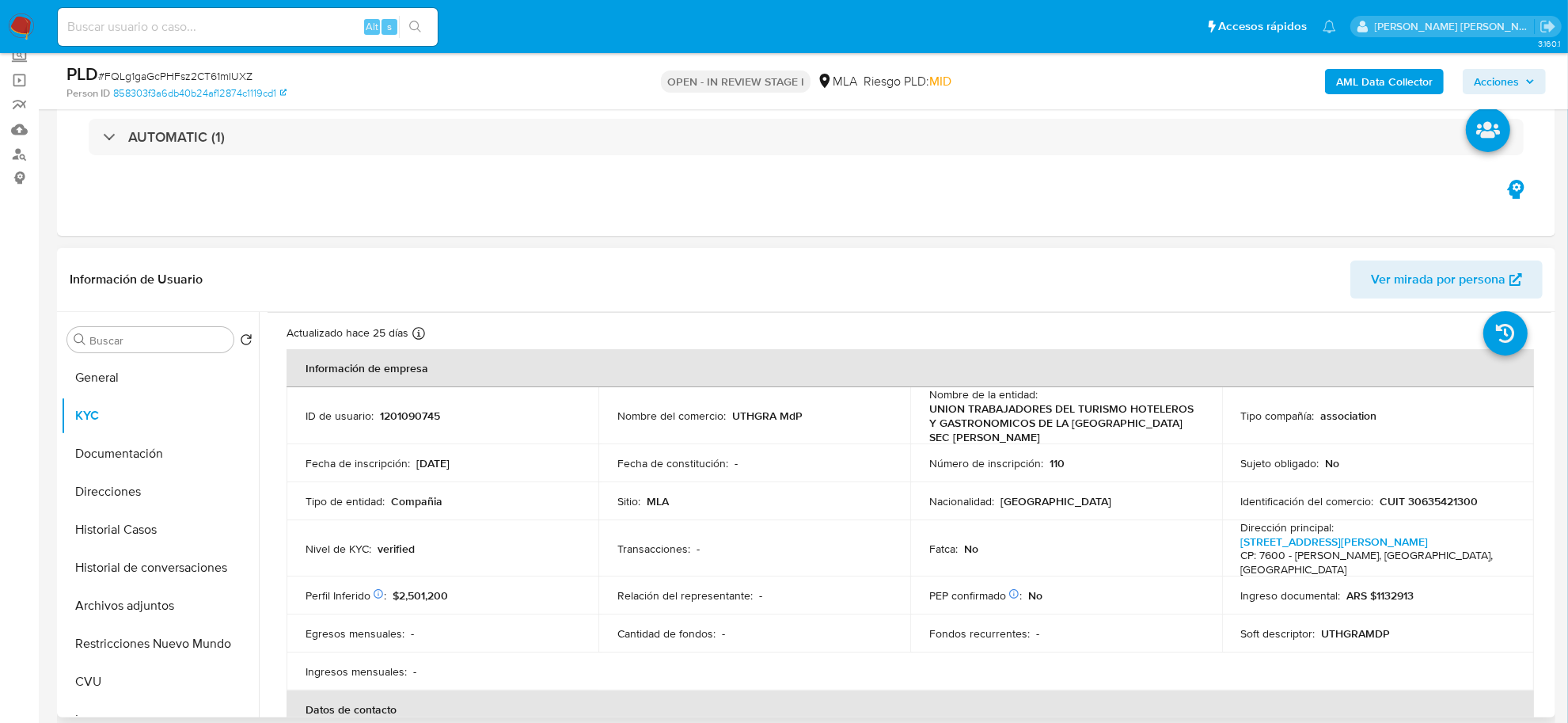
drag, startPoint x: 927, startPoint y: 413, endPoint x: 1048, endPoint y: 437, distance: 123.4
click at [1048, 437] on p "UNION TRABAJADORES DEL TURISMO HOTELEROS Y GASTRONOMICOS DE LA [GEOGRAPHIC_DATA…" at bounding box center [1063, 423] width 268 height 43
